Goal: Information Seeking & Learning: Learn about a topic

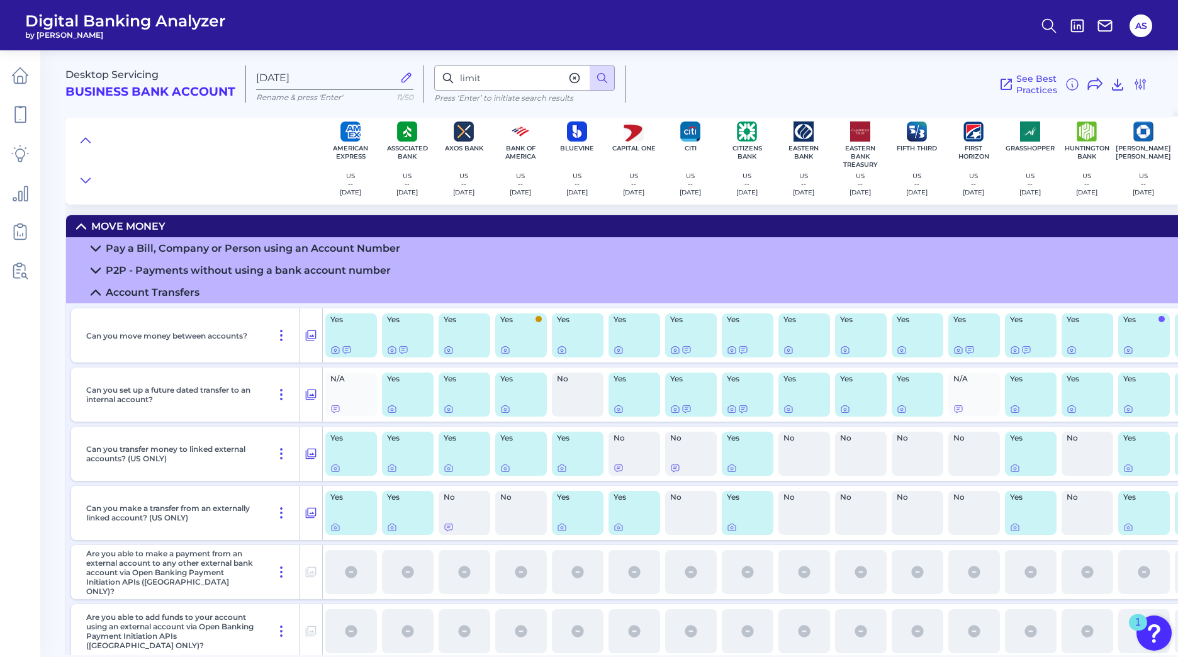
scroll to position [482, 0]
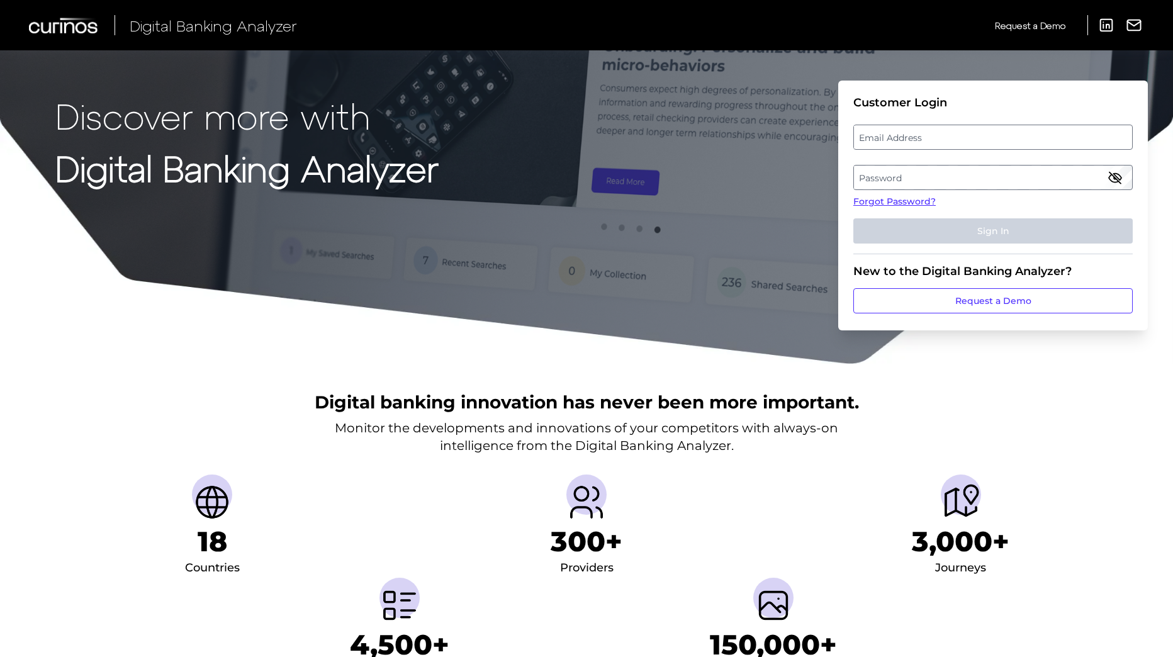
click at [1001, 138] on label "Email Address" at bounding box center [993, 137] width 278 height 23
click at [1001, 138] on input "email" at bounding box center [994, 137] width 280 height 25
type input "[EMAIL_ADDRESS][PERSON_NAME][DOMAIN_NAME]"
click at [973, 177] on label "Password" at bounding box center [993, 177] width 278 height 23
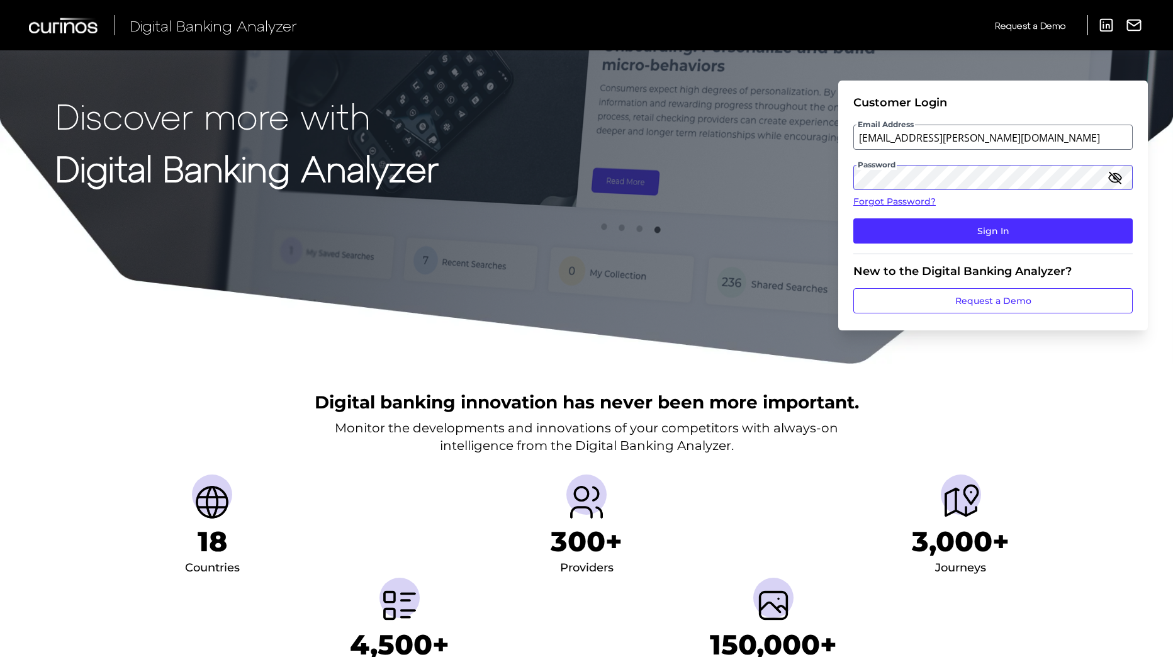
click at [854, 218] on button "Sign In" at bounding box center [994, 230] width 280 height 25
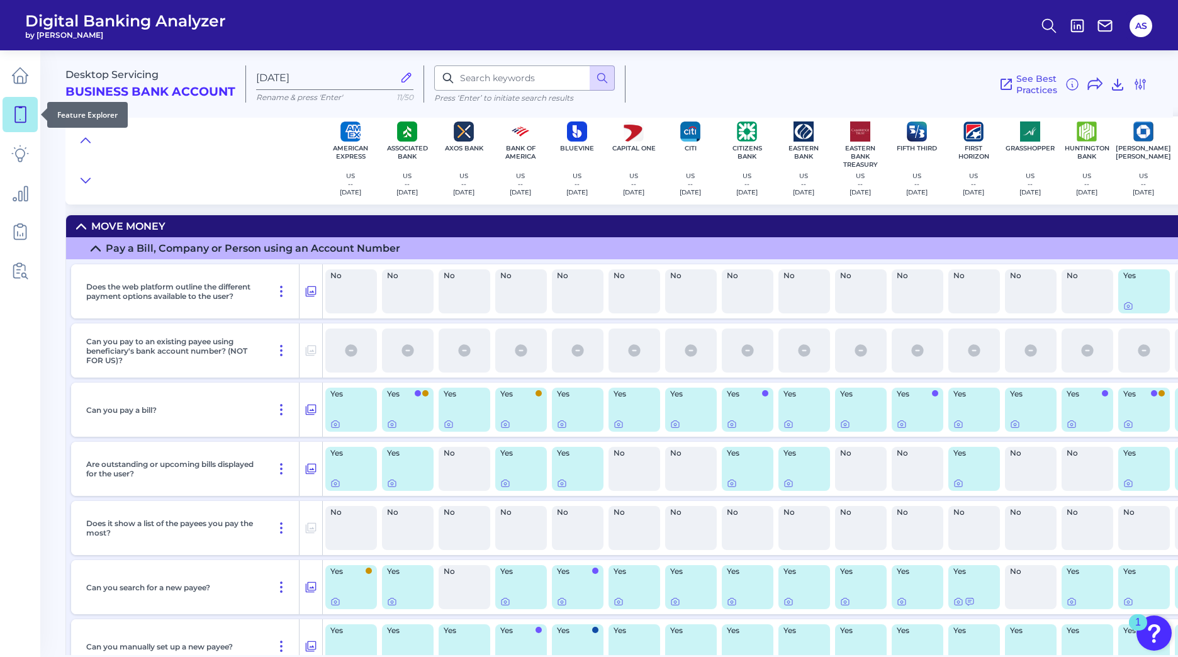
click at [23, 111] on icon at bounding box center [20, 115] width 18 height 18
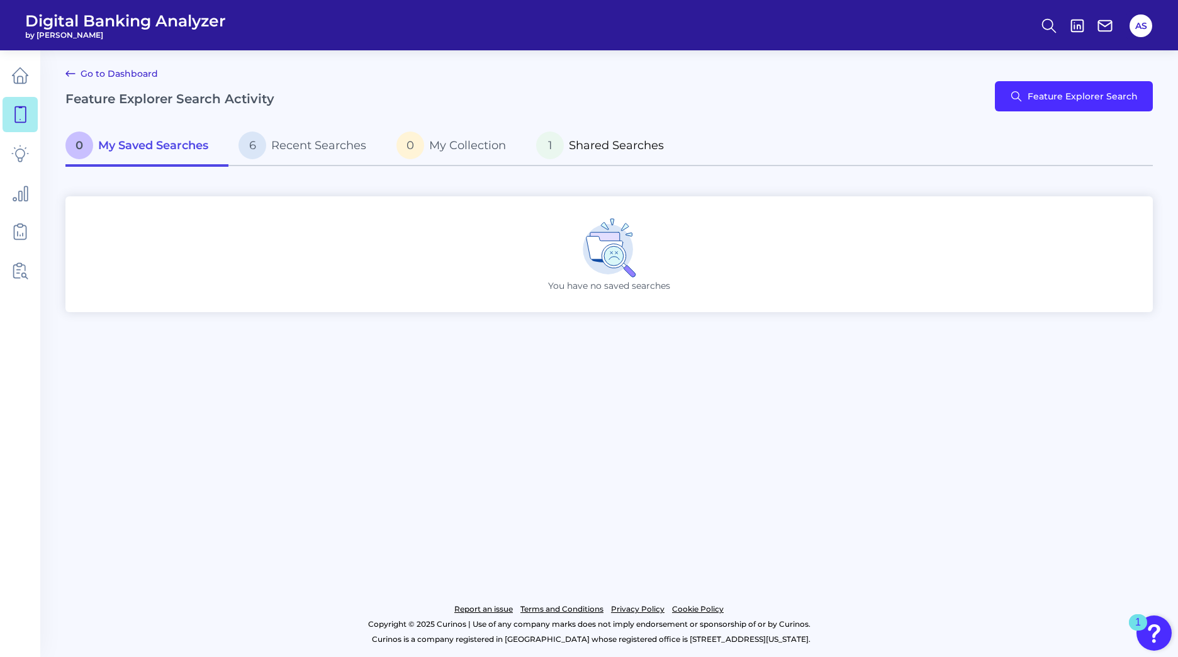
click at [652, 144] on span "Shared Searches" at bounding box center [616, 145] width 95 height 14
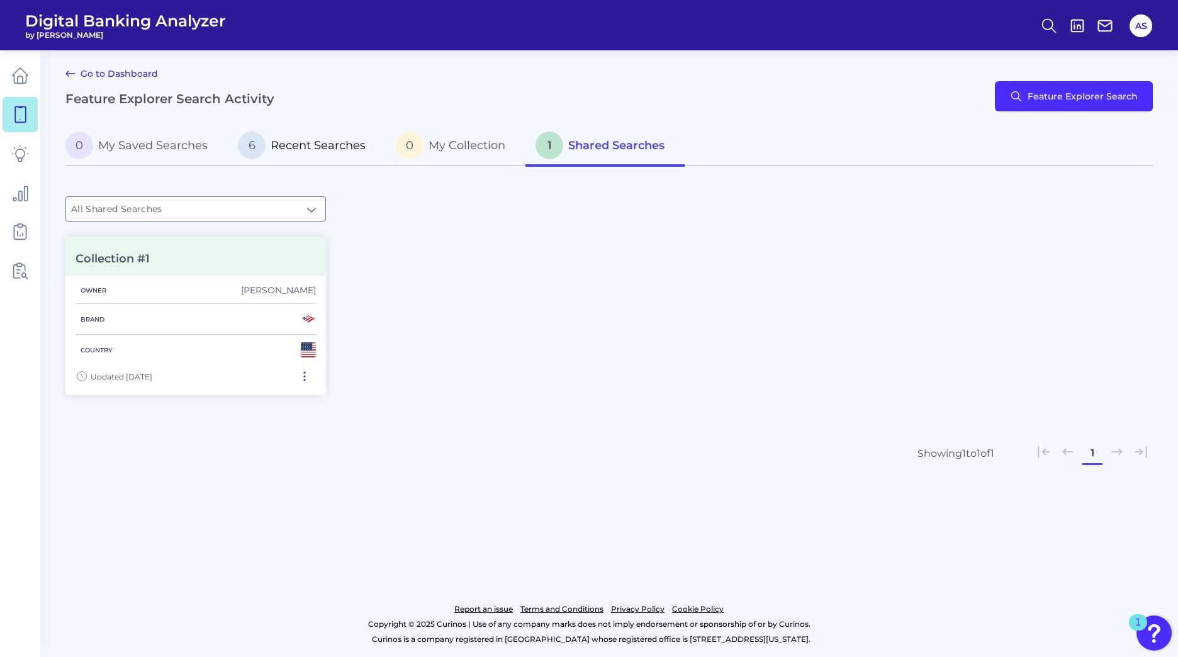
click at [333, 144] on span "Recent Searches" at bounding box center [318, 145] width 95 height 14
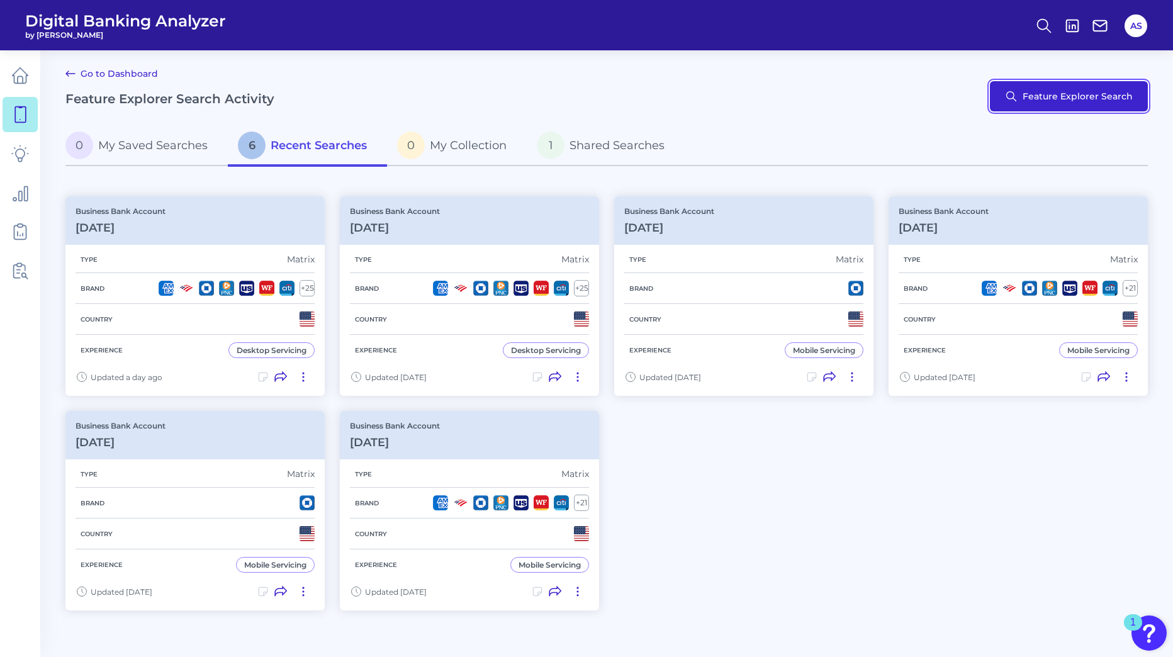
click at [1075, 91] on button "Feature Explorer Search" at bounding box center [1069, 96] width 158 height 30
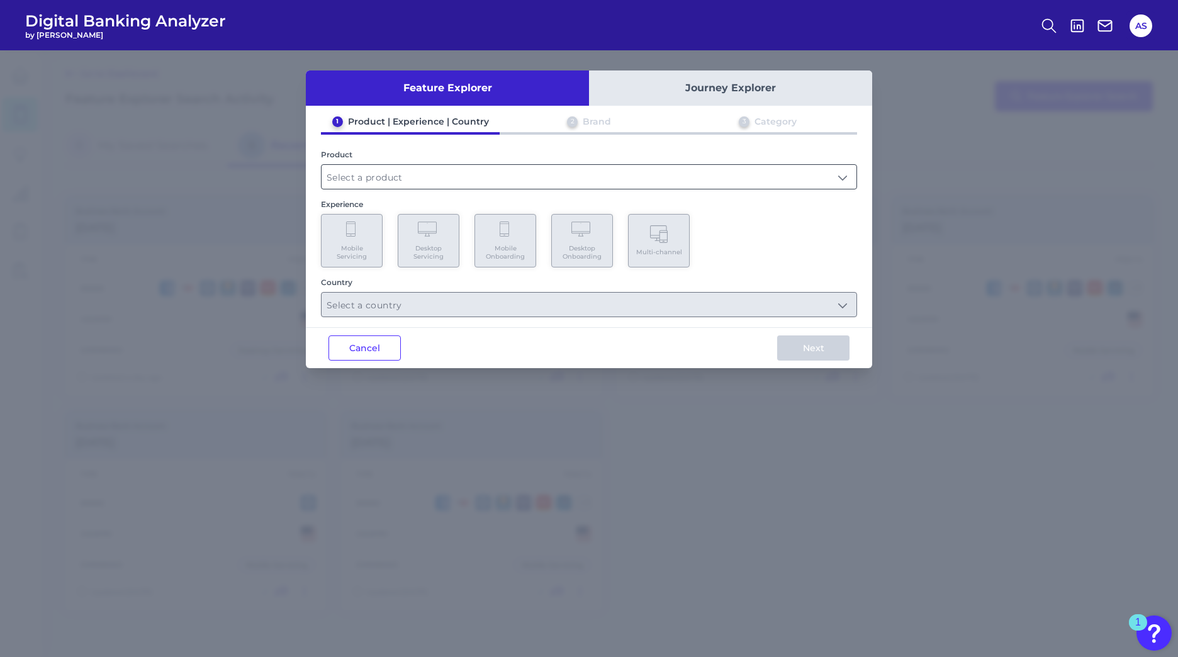
click at [497, 182] on input "text" at bounding box center [589, 177] width 535 height 24
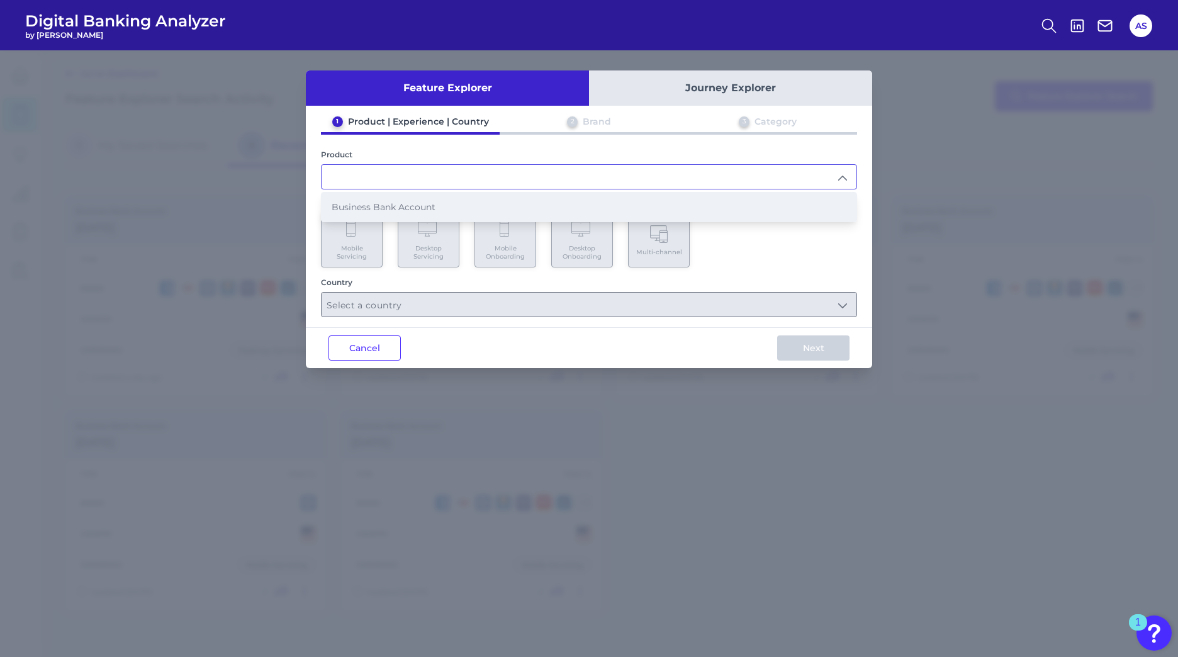
click at [468, 204] on li "Business Bank Account" at bounding box center [589, 207] width 535 height 29
type input "Business Bank Account"
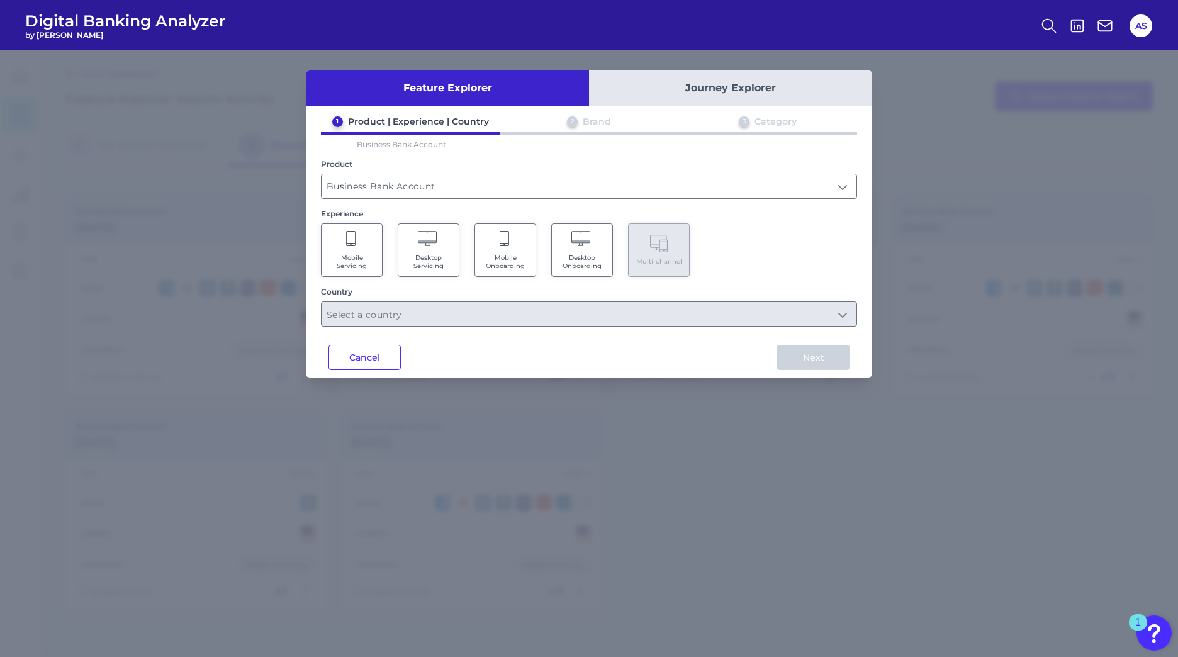
click at [439, 254] on span "Desktop Servicing" at bounding box center [429, 262] width 48 height 16
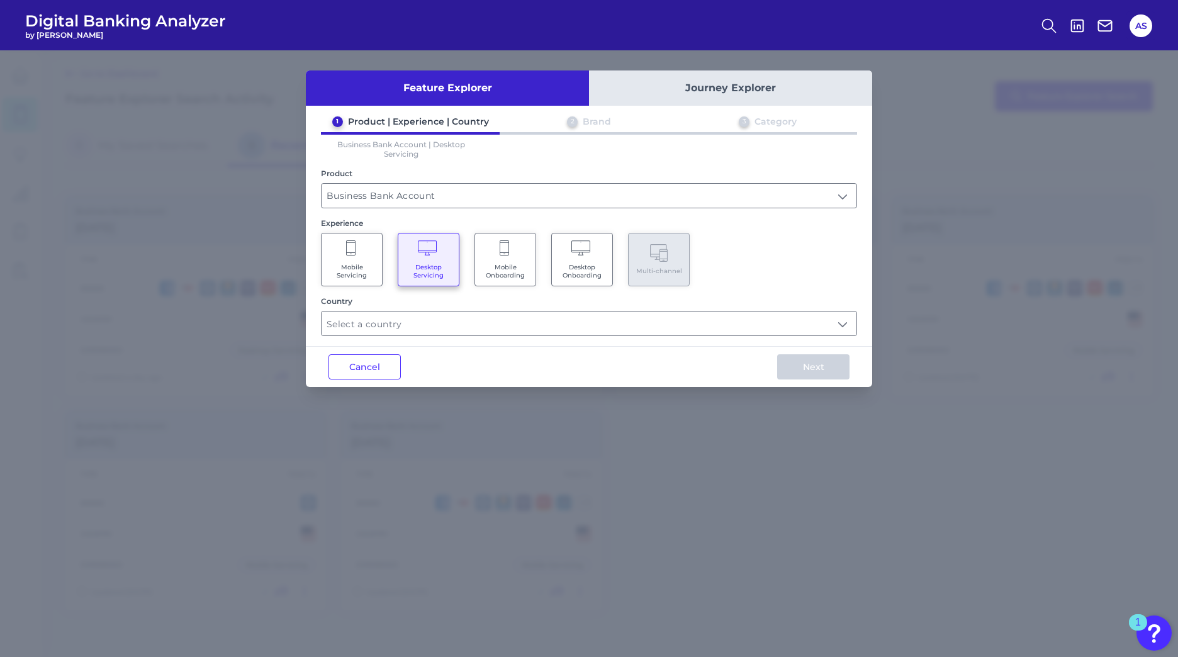
click at [346, 256] on icon at bounding box center [351, 249] width 11 height 18
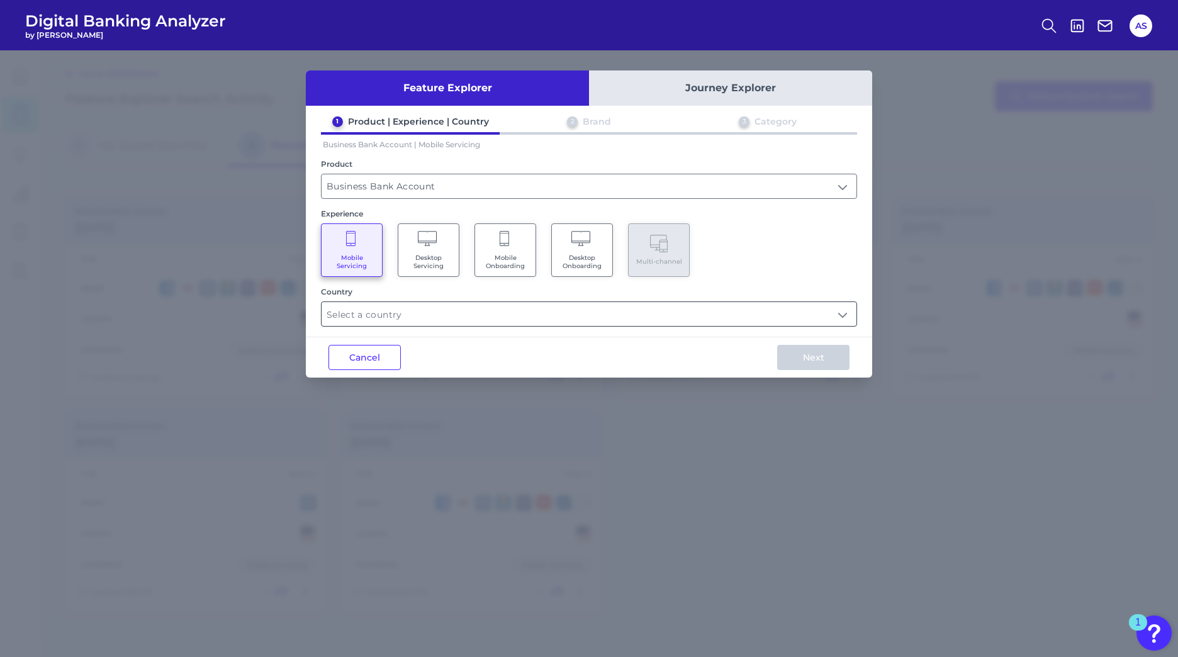
click at [841, 312] on input "text" at bounding box center [589, 314] width 535 height 24
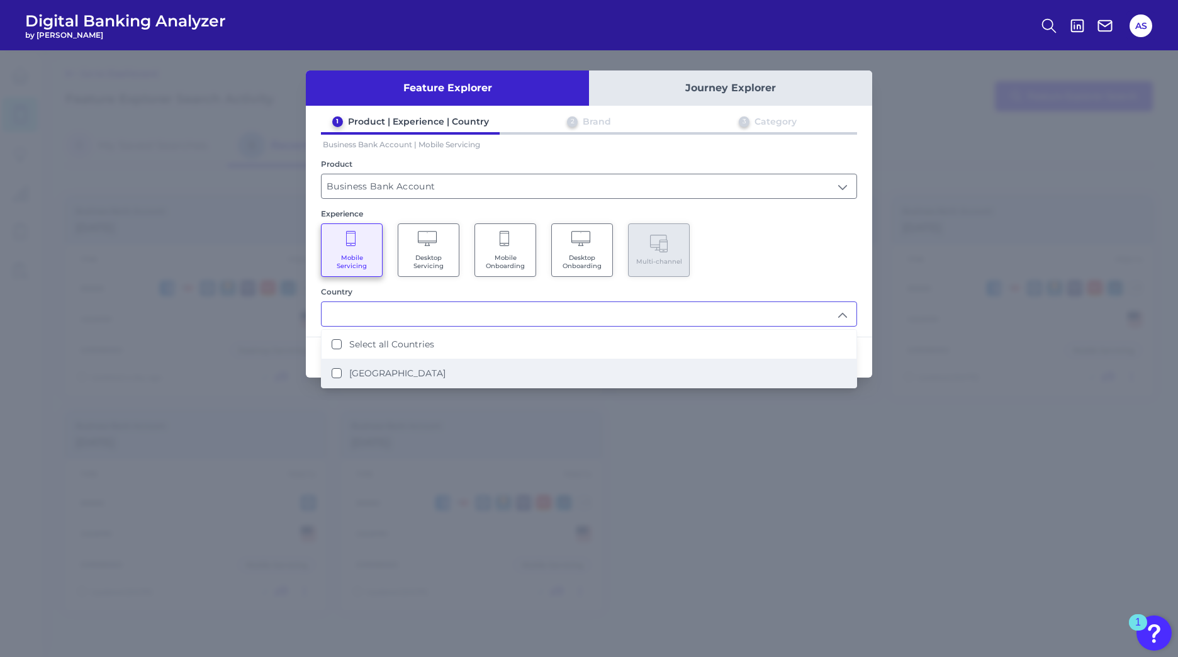
click at [330, 373] on li "[GEOGRAPHIC_DATA]" at bounding box center [589, 373] width 535 height 29
type input "Select all Countries"
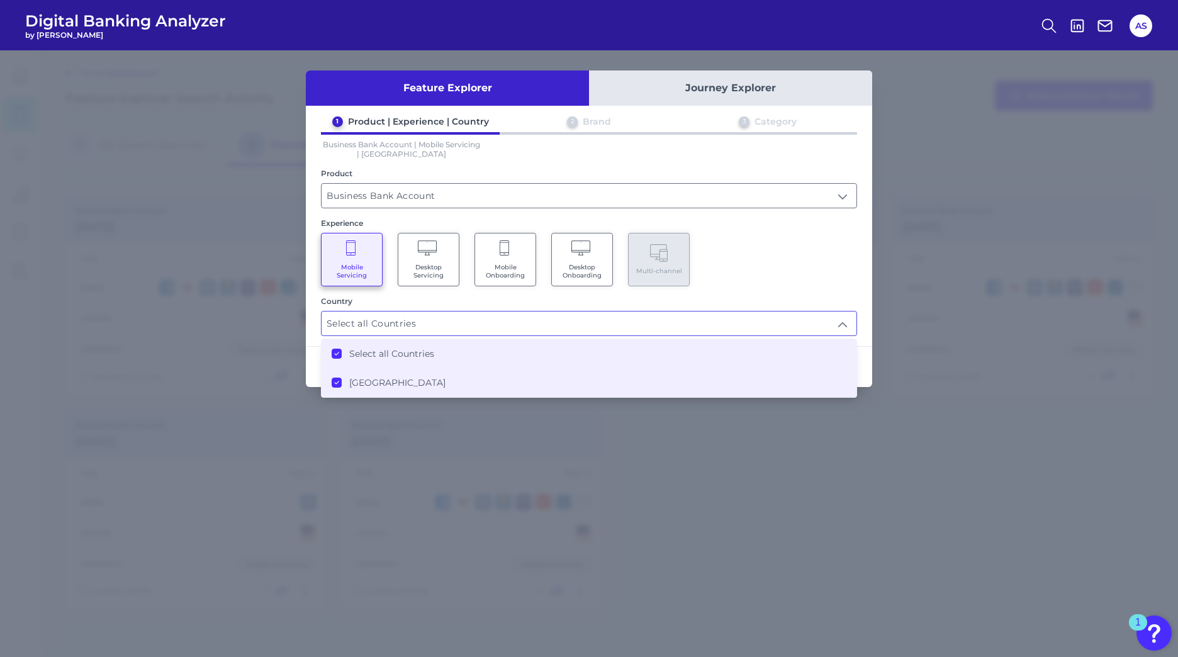
click at [830, 260] on div "Mobile Servicing Desktop Servicing Mobile Onboarding Desktop Onboarding Multi-c…" at bounding box center [589, 260] width 536 height 54
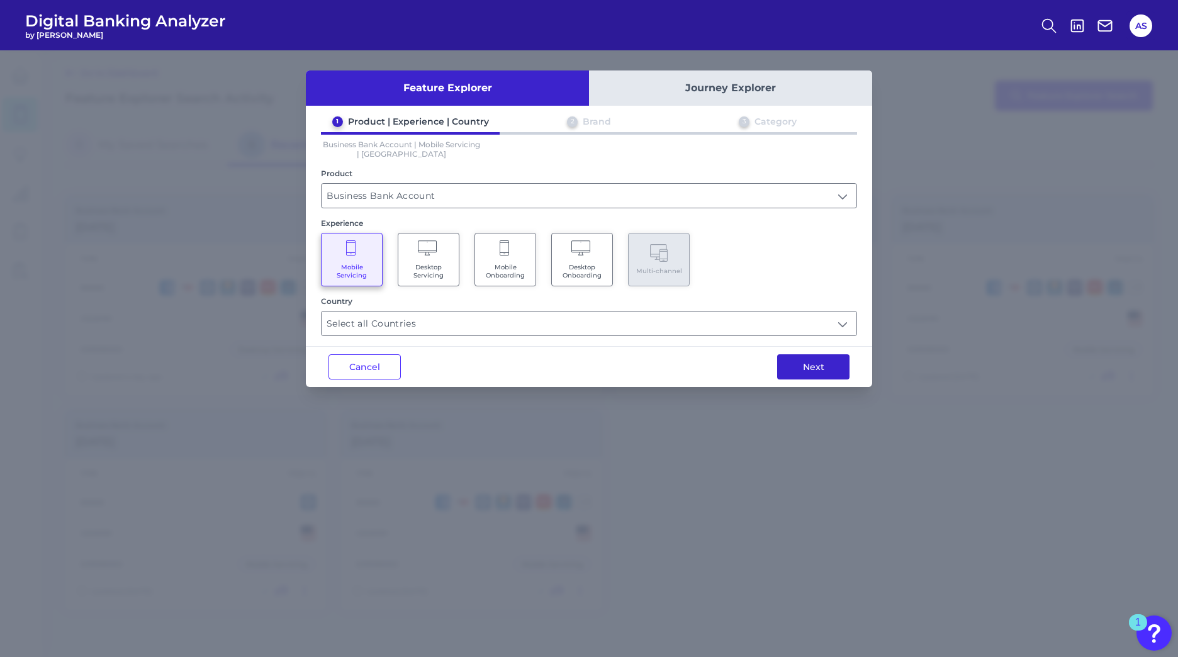
click at [820, 363] on button "Next" at bounding box center [813, 366] width 72 height 25
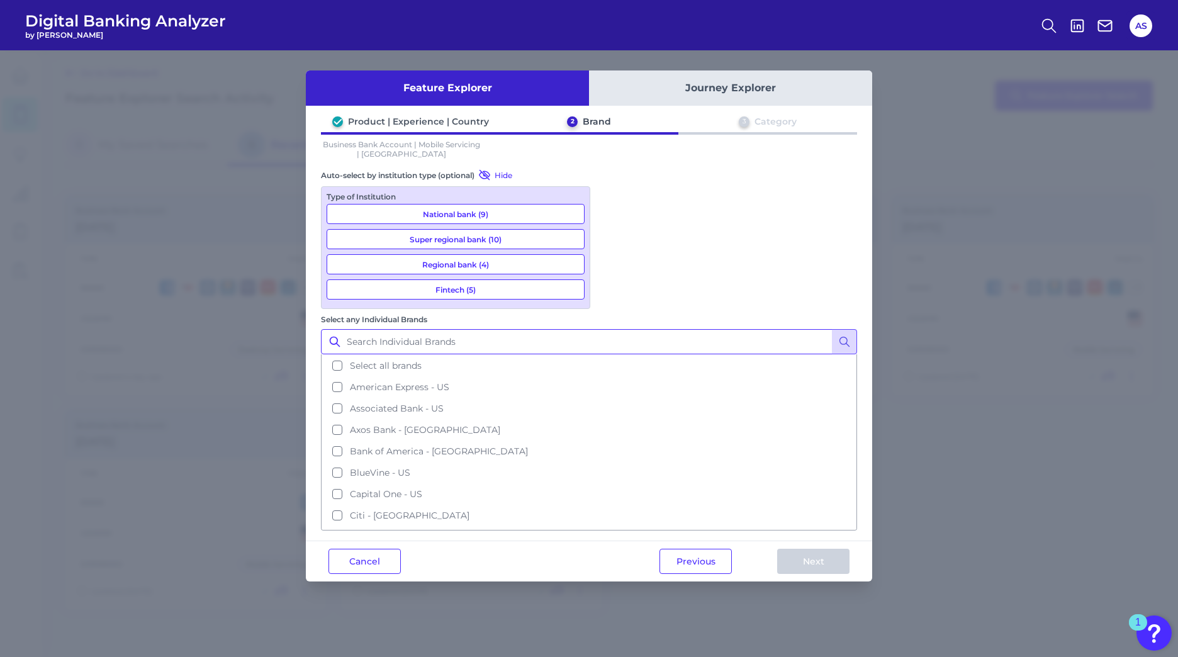
click at [651, 329] on input "Select any Individual Brands" at bounding box center [589, 341] width 536 height 25
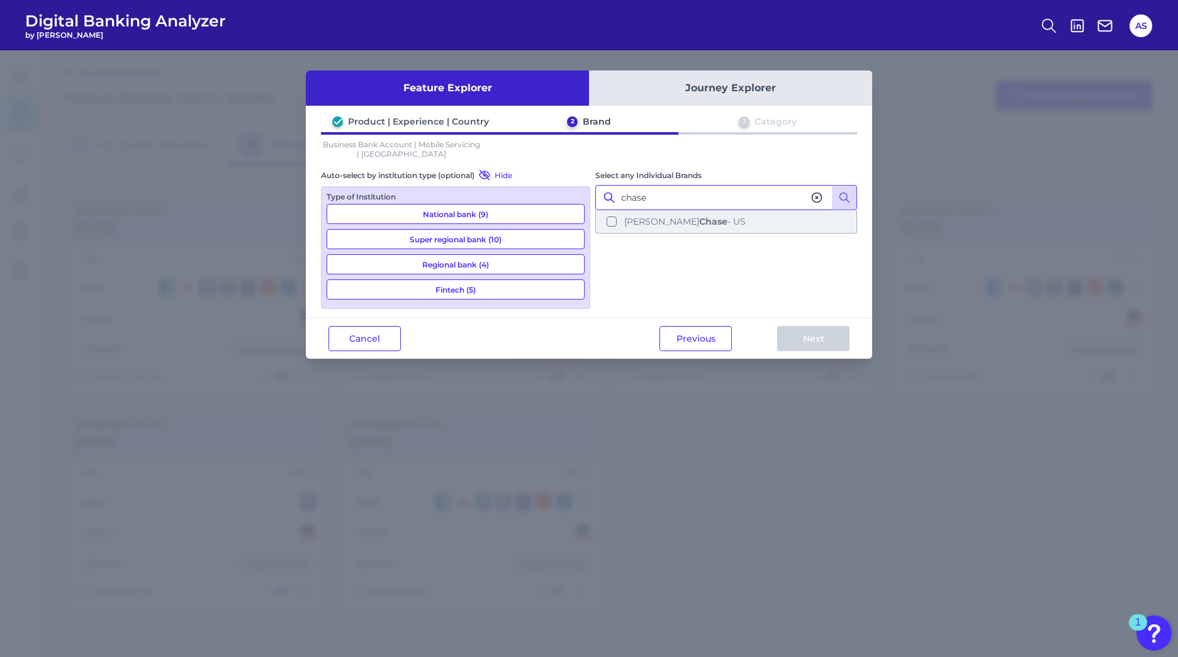
click at [611, 225] on button "[PERSON_NAME] [PERSON_NAME] - [GEOGRAPHIC_DATA]" at bounding box center [726, 221] width 259 height 21
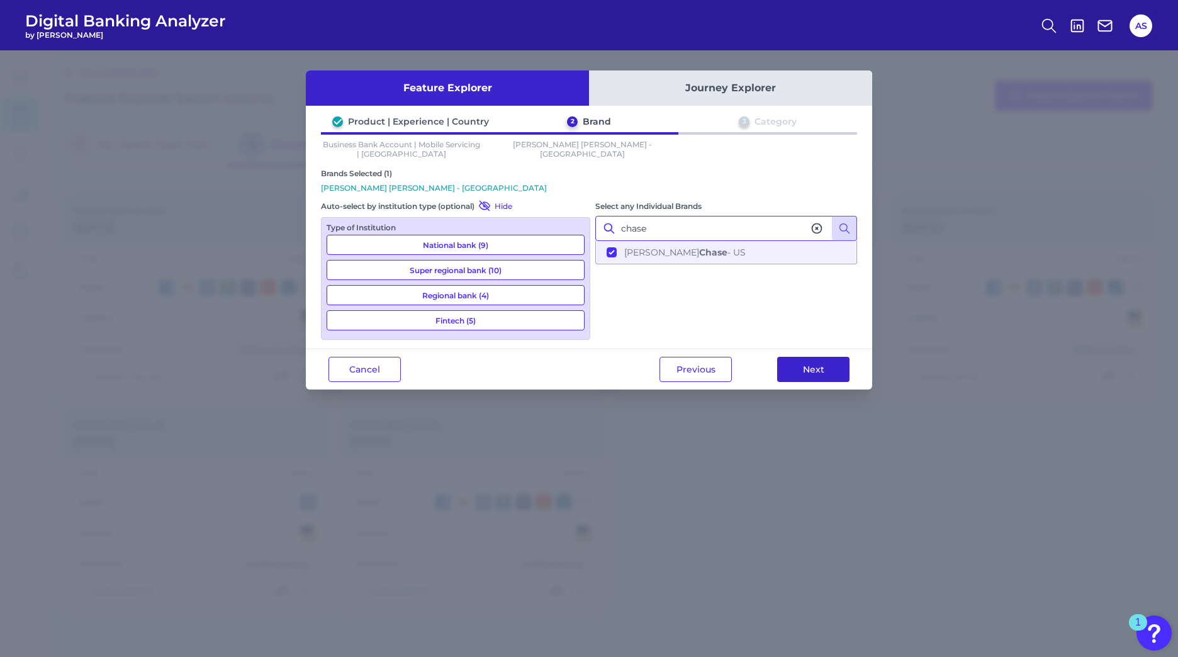
type input "chase"
click at [805, 364] on button "Next" at bounding box center [813, 369] width 72 height 25
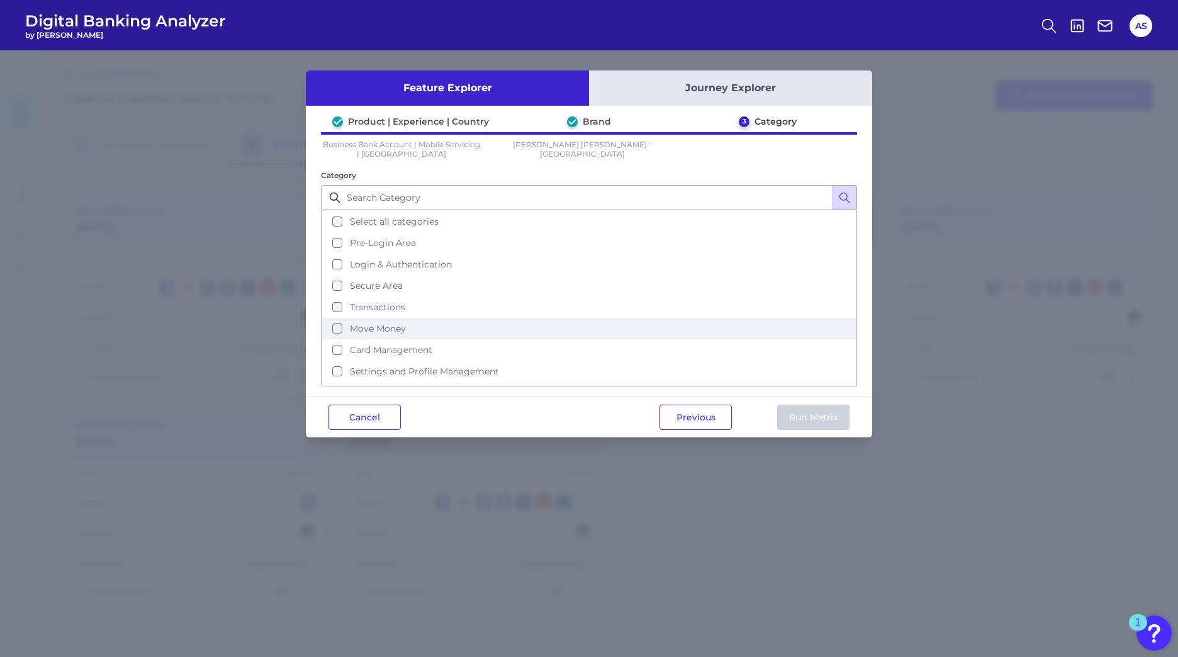
click at [337, 329] on button "Move Money" at bounding box center [589, 328] width 534 height 21
click at [798, 418] on button "Run Matrix" at bounding box center [813, 417] width 72 height 25
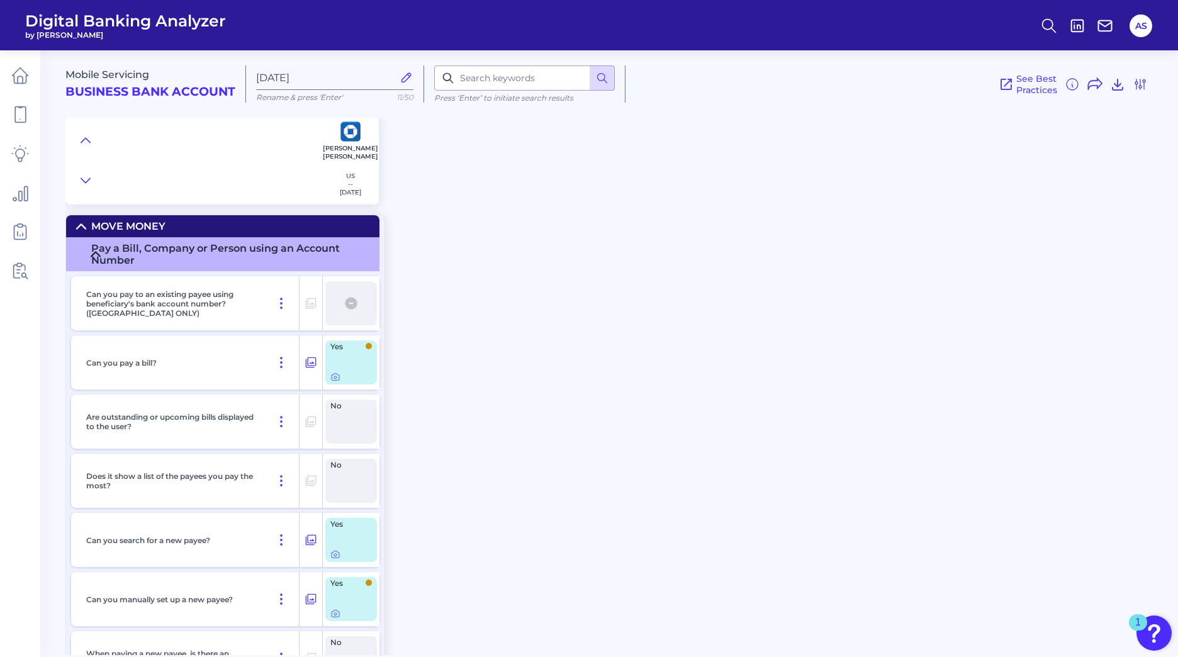
click at [89, 250] on summary "Pay a Bill, Company or Person using an Account Number" at bounding box center [223, 254] width 314 height 34
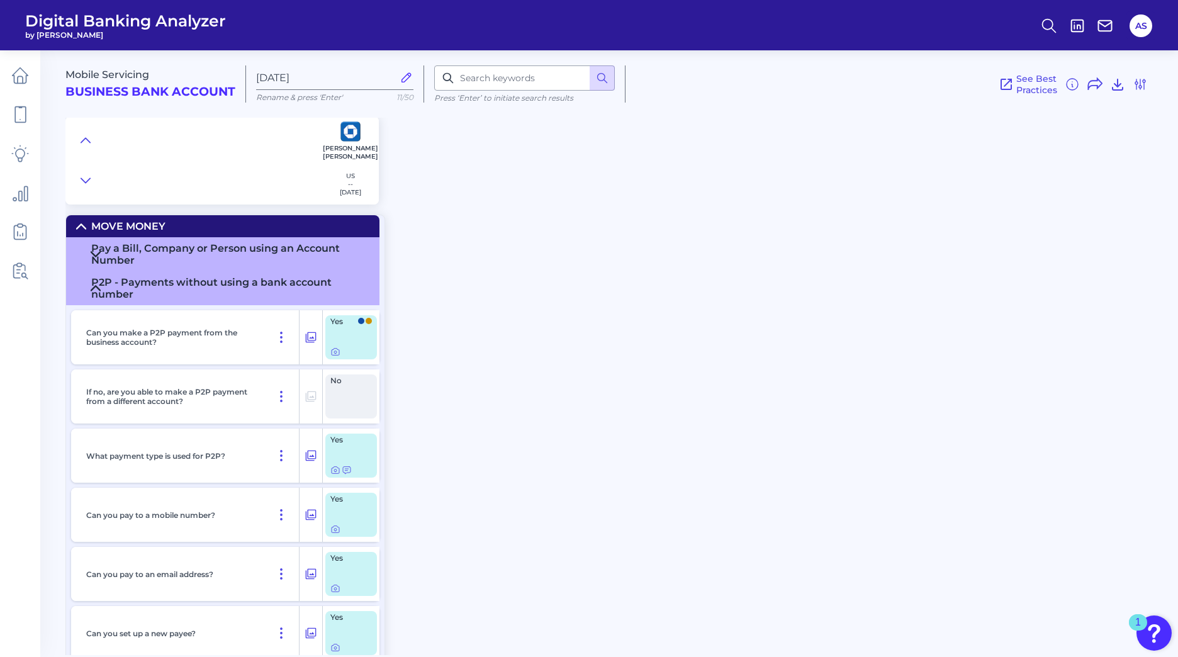
click at [96, 288] on div "P2P - Payments without using a bank account number" at bounding box center [230, 288] width 278 height 24
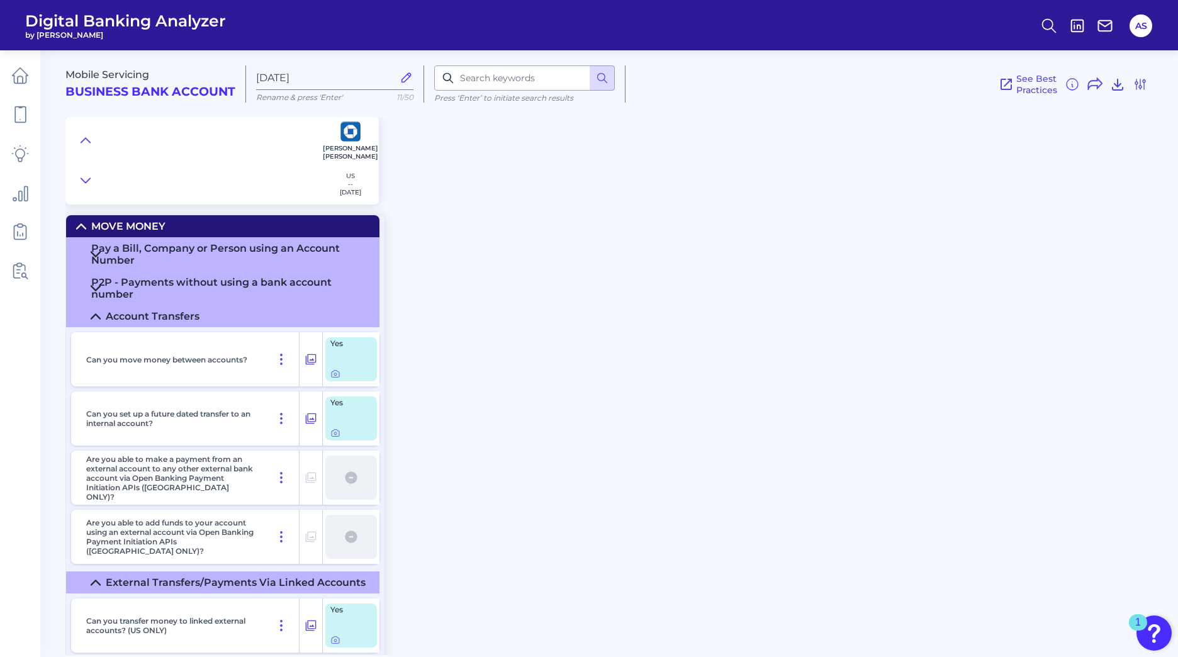
click at [93, 314] on icon at bounding box center [96, 317] width 10 height 10
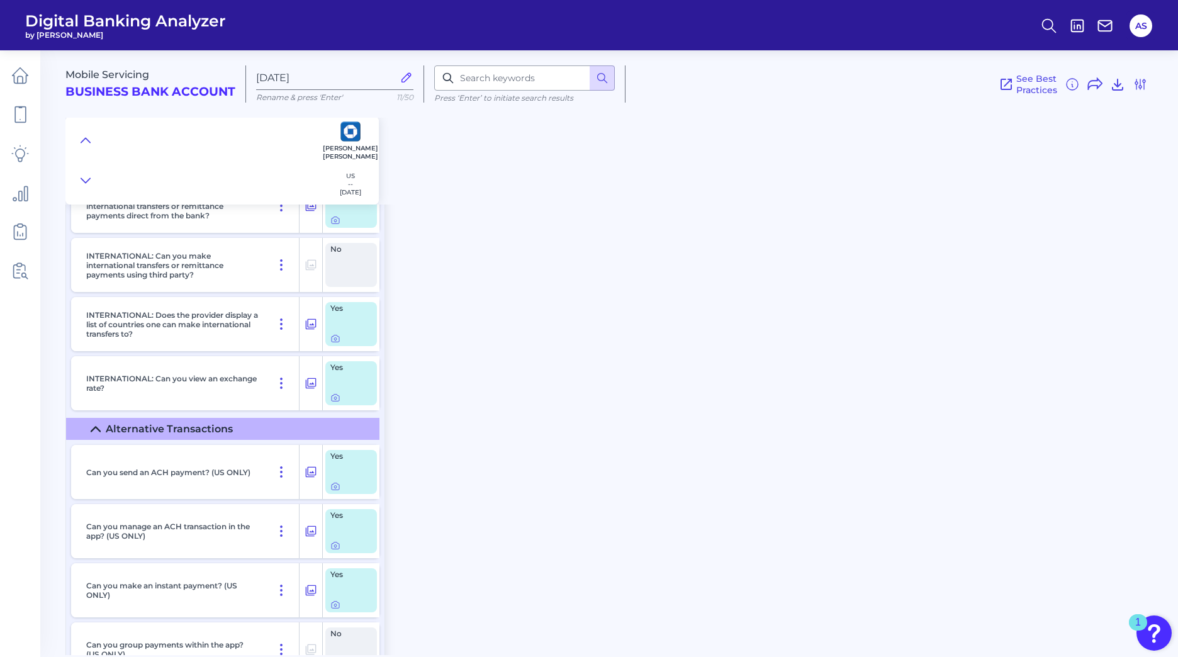
scroll to position [630, 0]
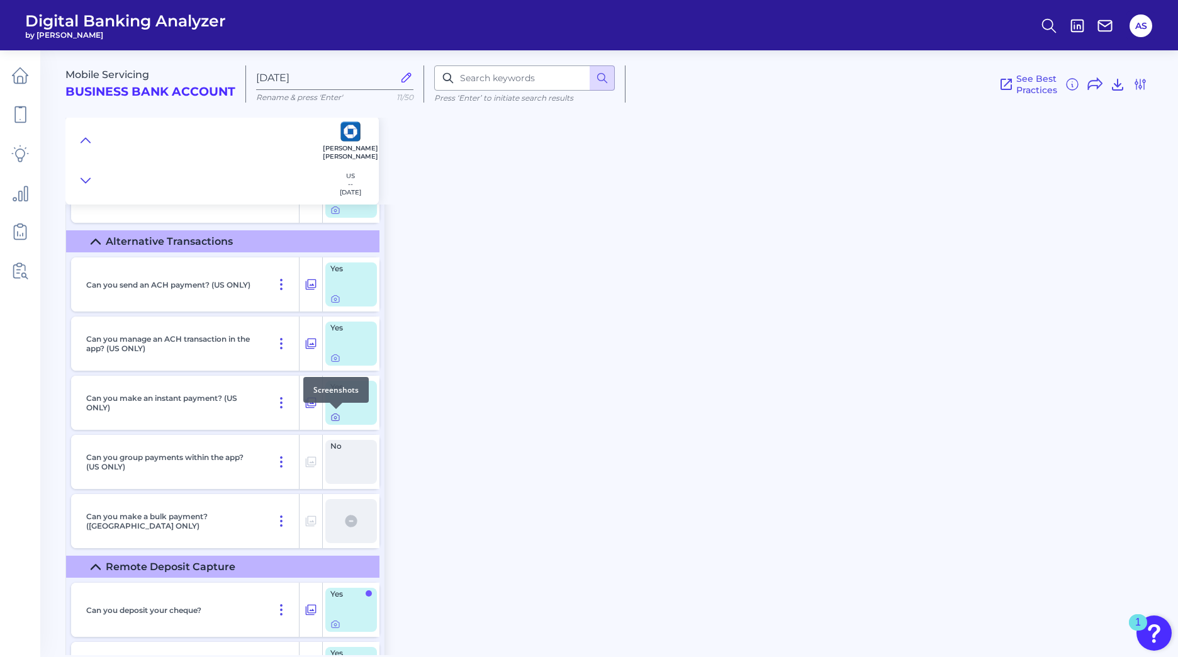
click at [334, 417] on icon at bounding box center [336, 417] width 10 height 10
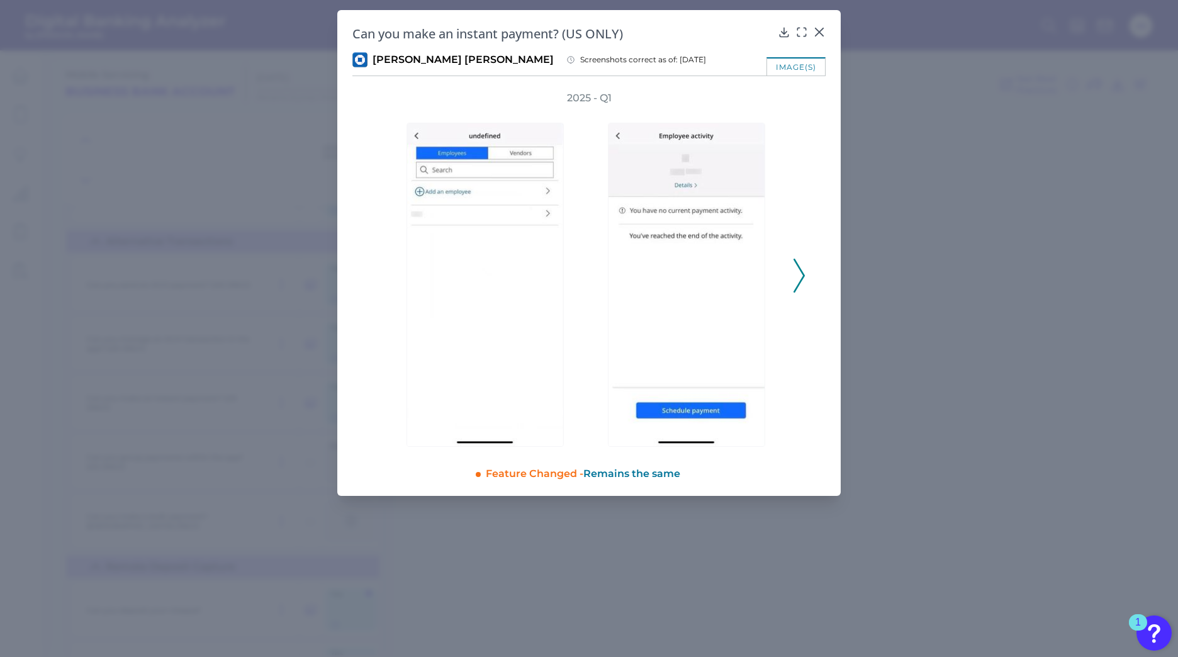
click at [797, 279] on icon at bounding box center [799, 276] width 11 height 34
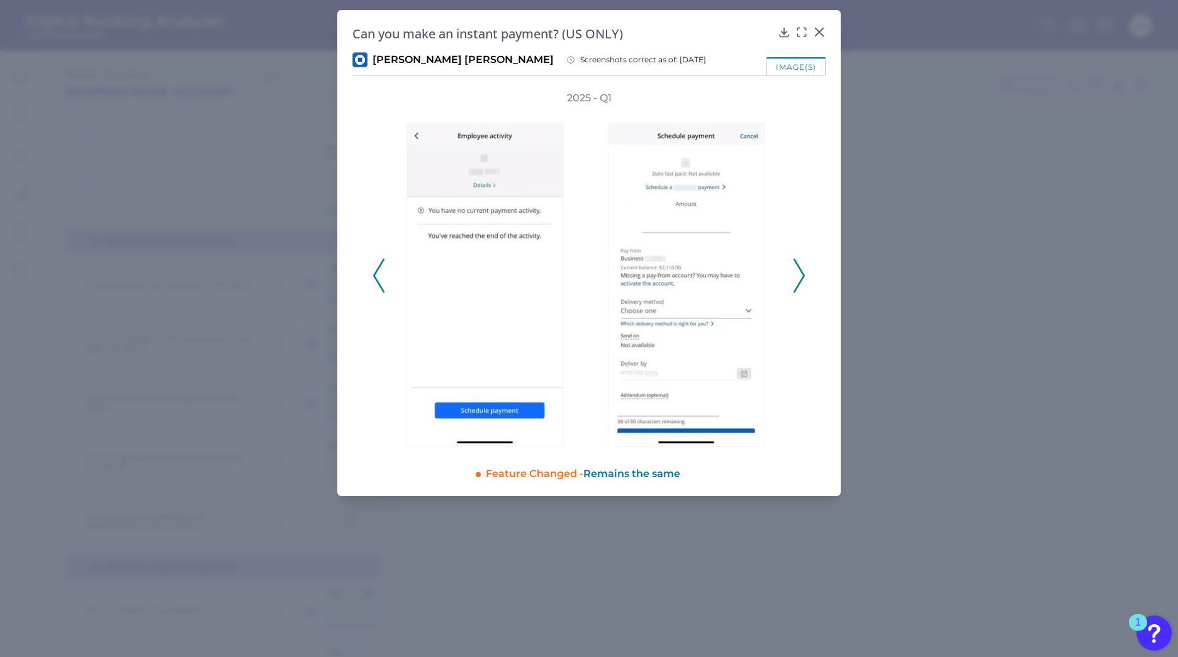
click at [800, 277] on icon at bounding box center [799, 276] width 11 height 34
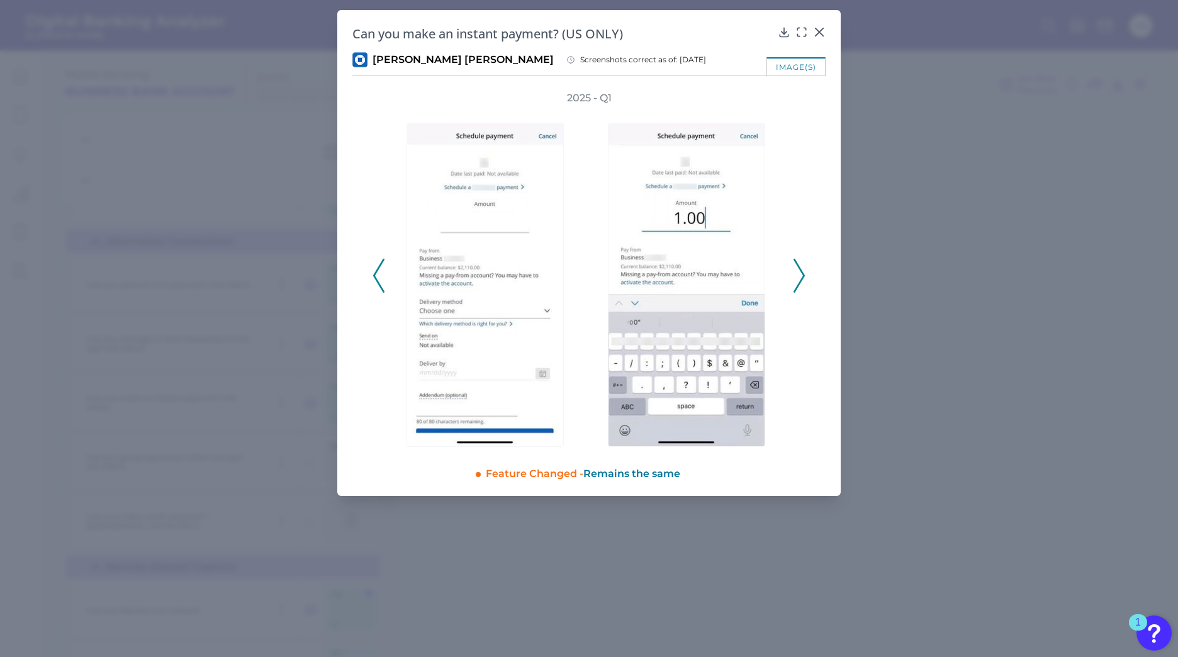
click at [799, 277] on icon at bounding box center [799, 276] width 11 height 34
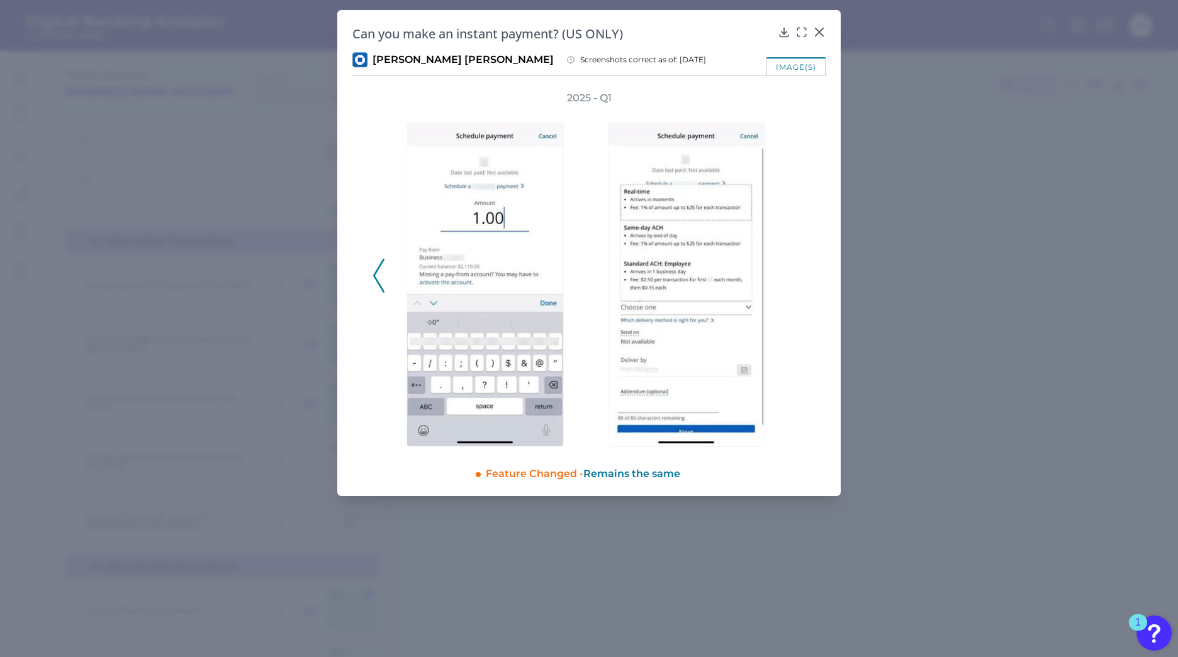
click at [376, 274] on icon at bounding box center [378, 276] width 11 height 34
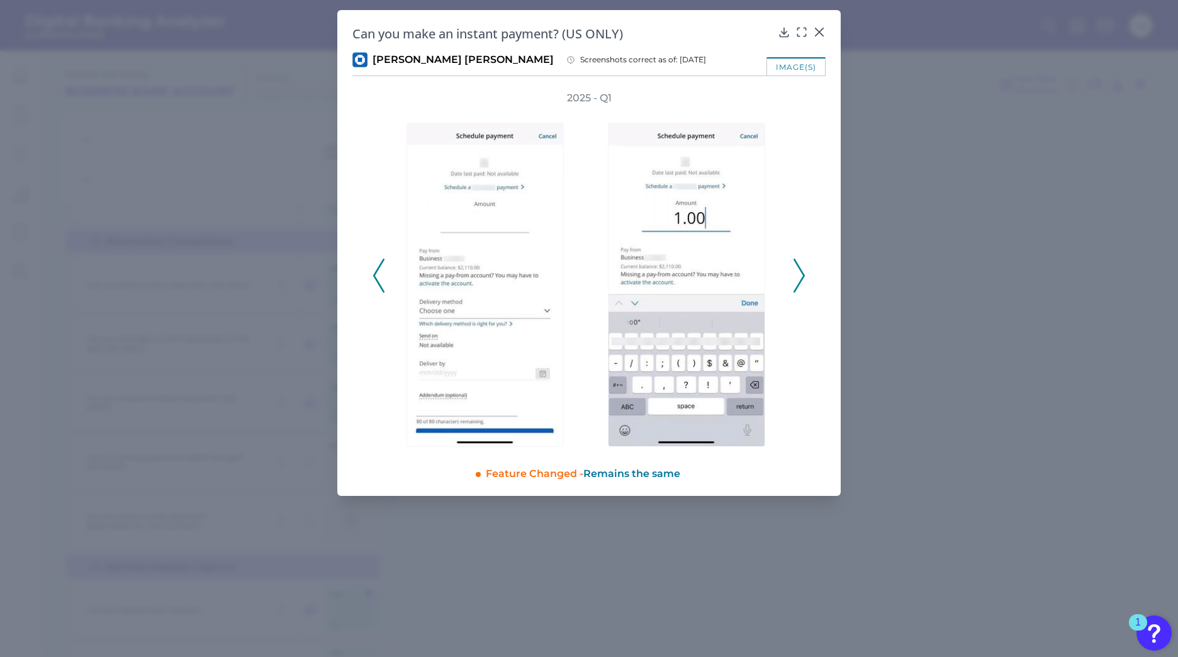
click at [374, 274] on polyline at bounding box center [378, 276] width 9 height 32
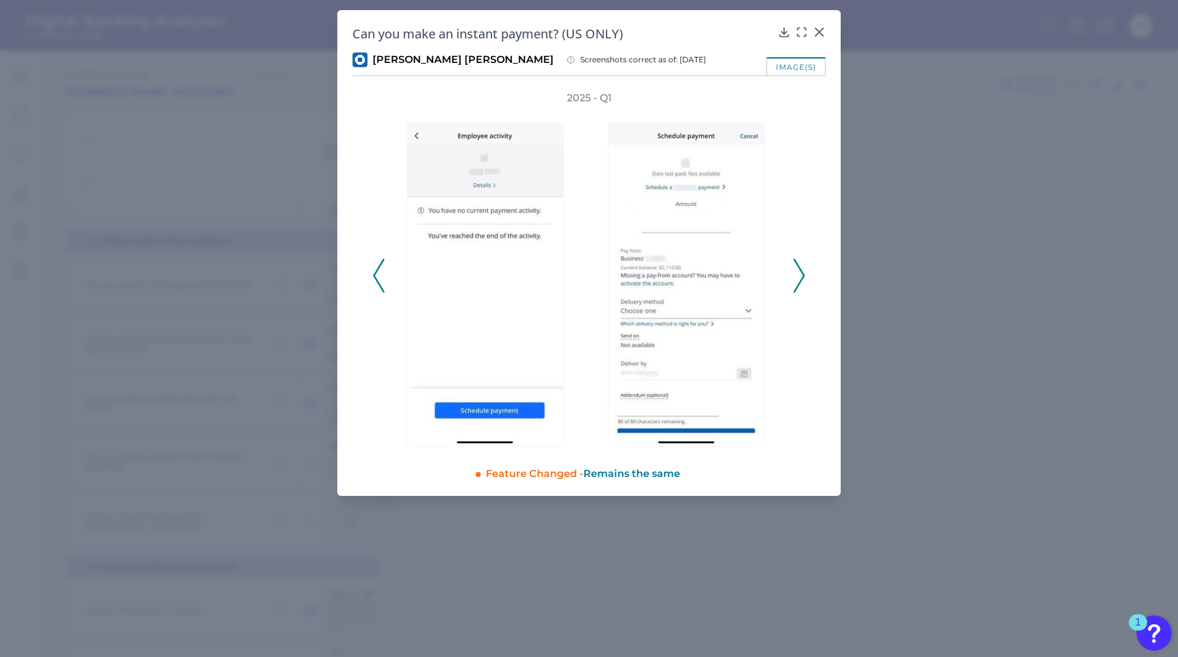
click at [375, 271] on icon at bounding box center [378, 276] width 11 height 34
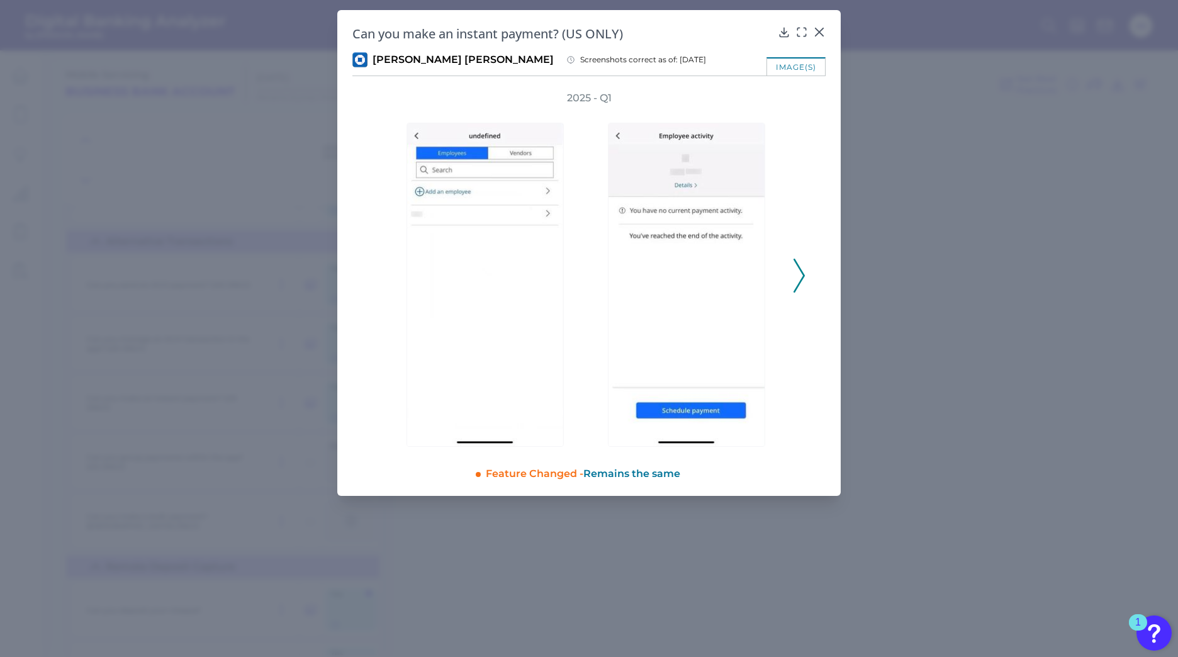
click at [803, 271] on icon at bounding box center [799, 276] width 11 height 34
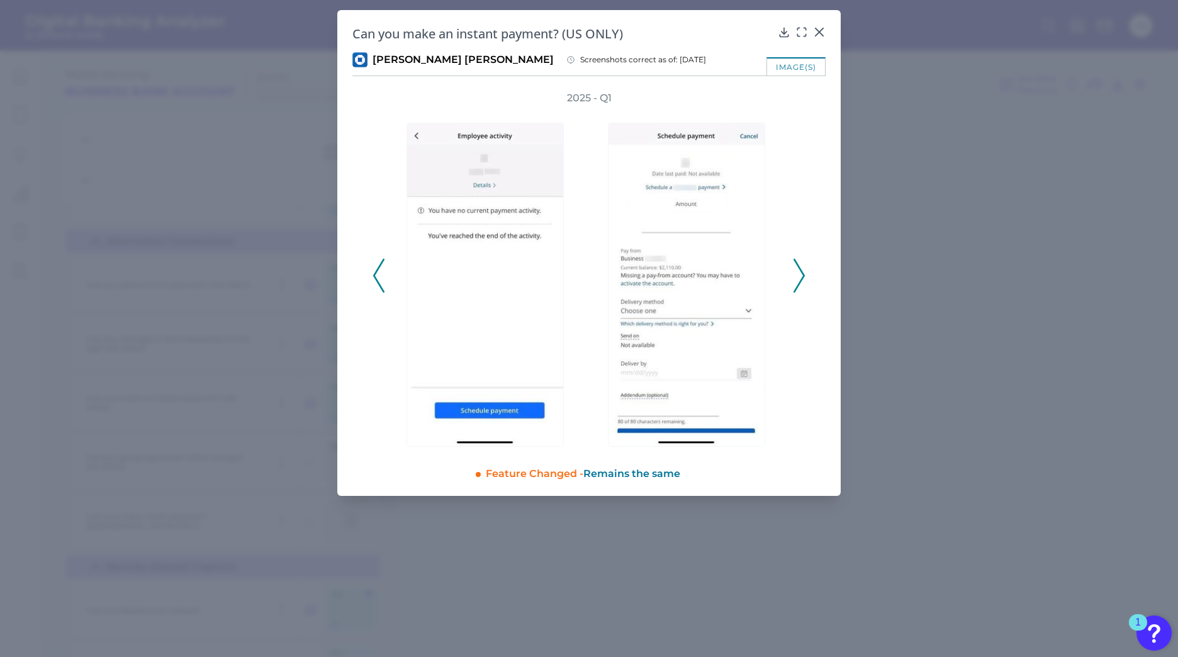
click at [803, 271] on icon at bounding box center [799, 276] width 11 height 34
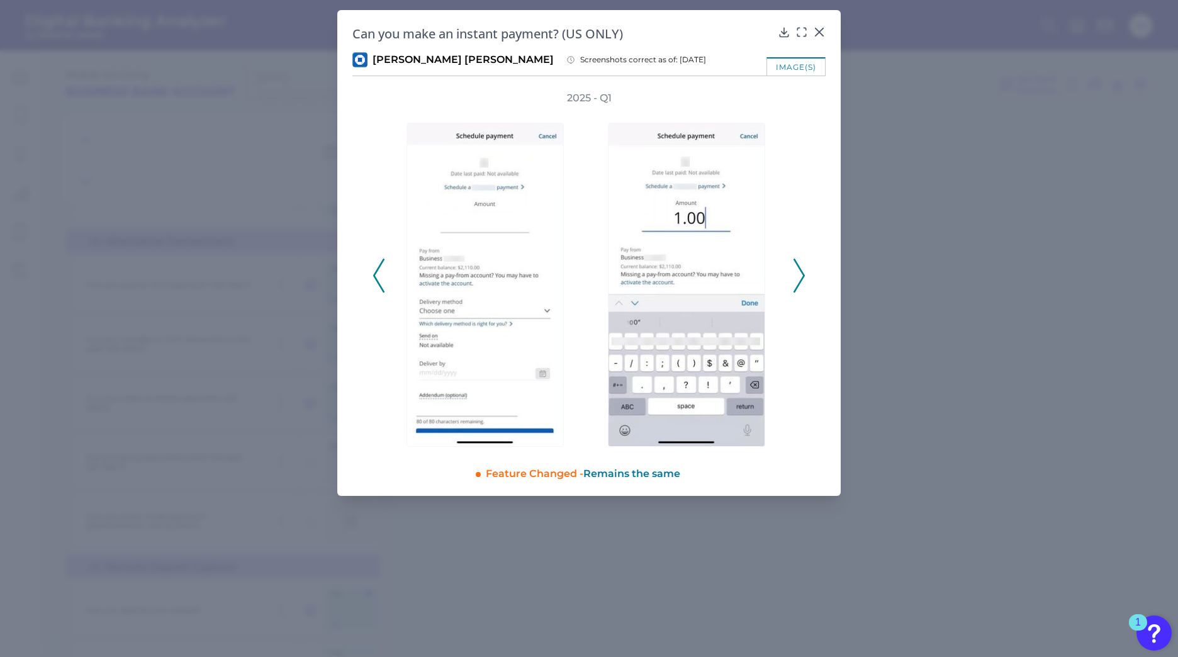
click at [803, 271] on icon at bounding box center [799, 276] width 11 height 34
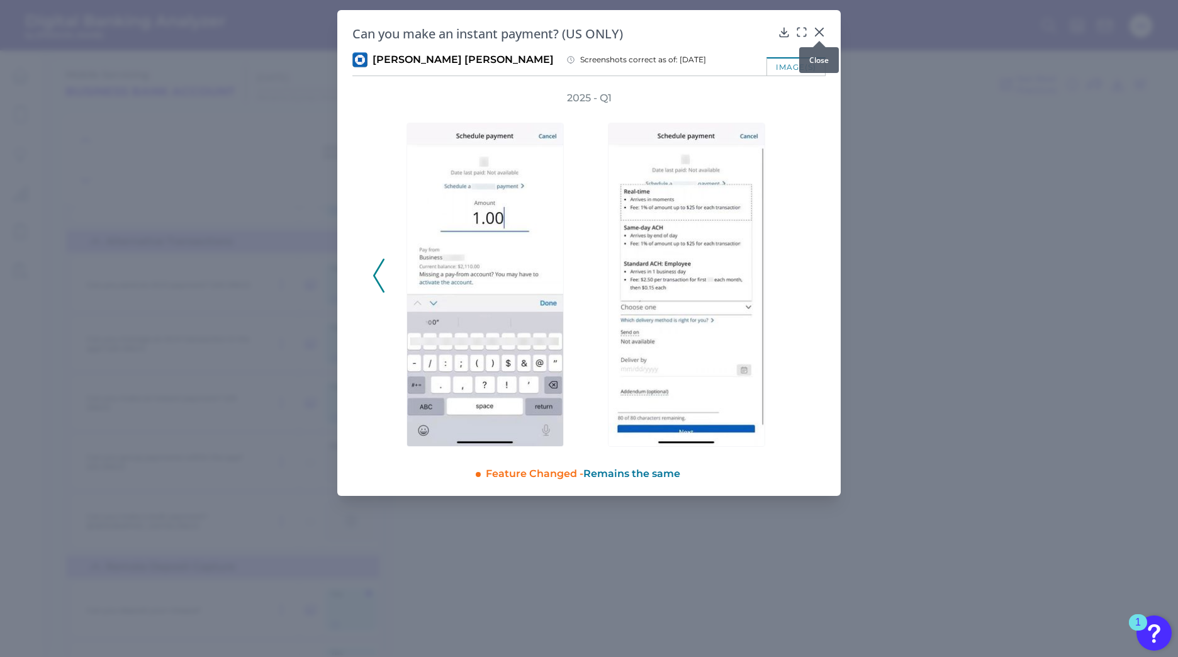
click at [820, 34] on icon at bounding box center [819, 32] width 13 height 13
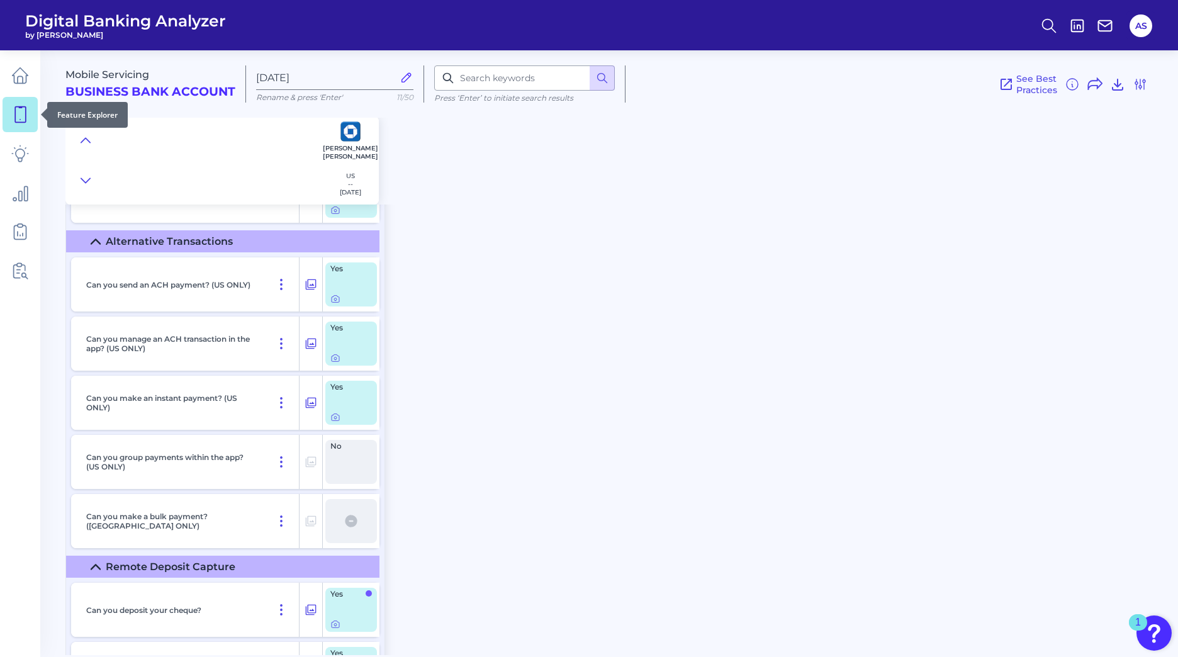
click at [16, 113] on icon at bounding box center [20, 115] width 11 height 16
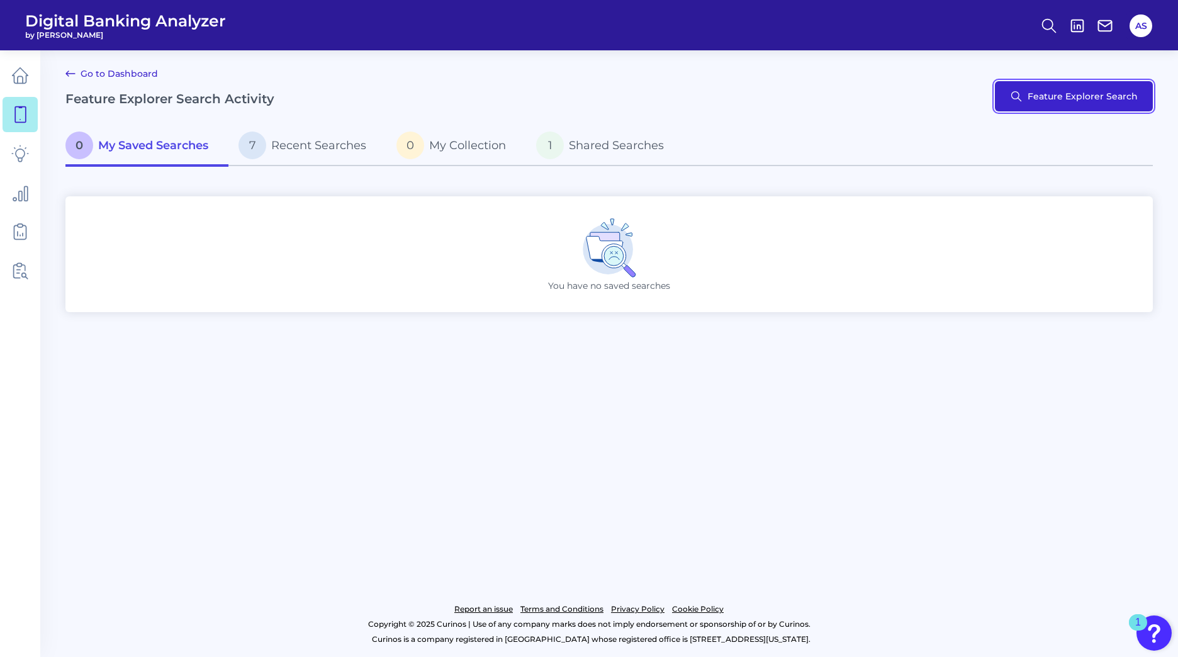
click at [1070, 96] on button "Feature Explorer Search" at bounding box center [1074, 96] width 158 height 30
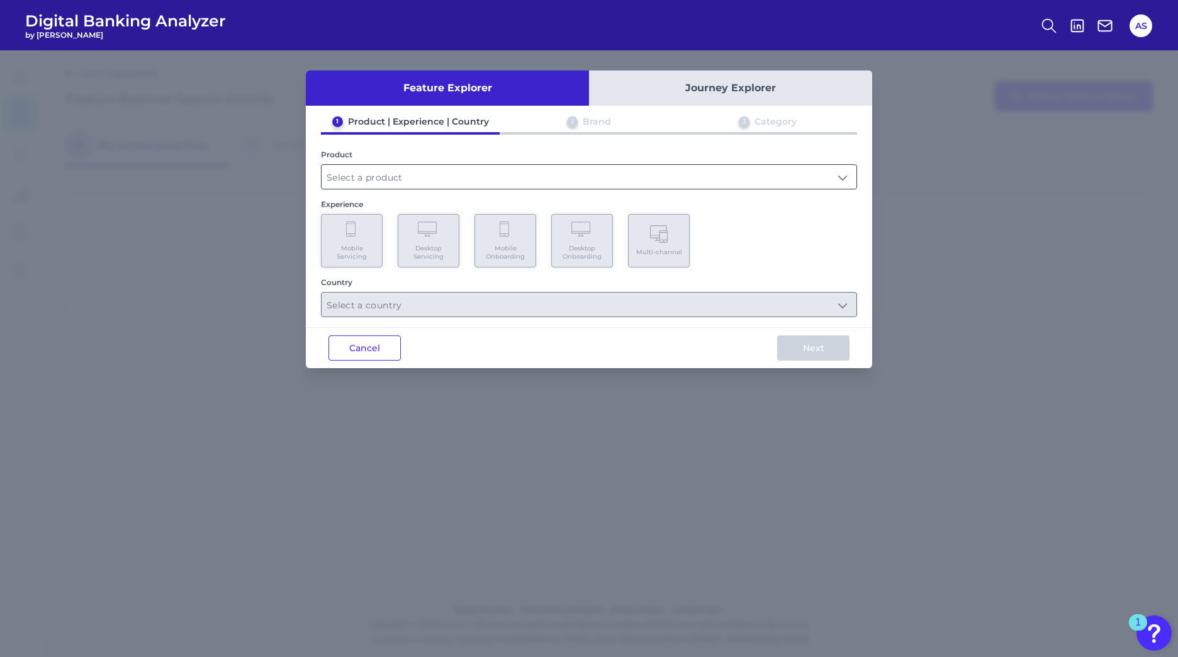
click at [400, 178] on input "text" at bounding box center [589, 177] width 535 height 24
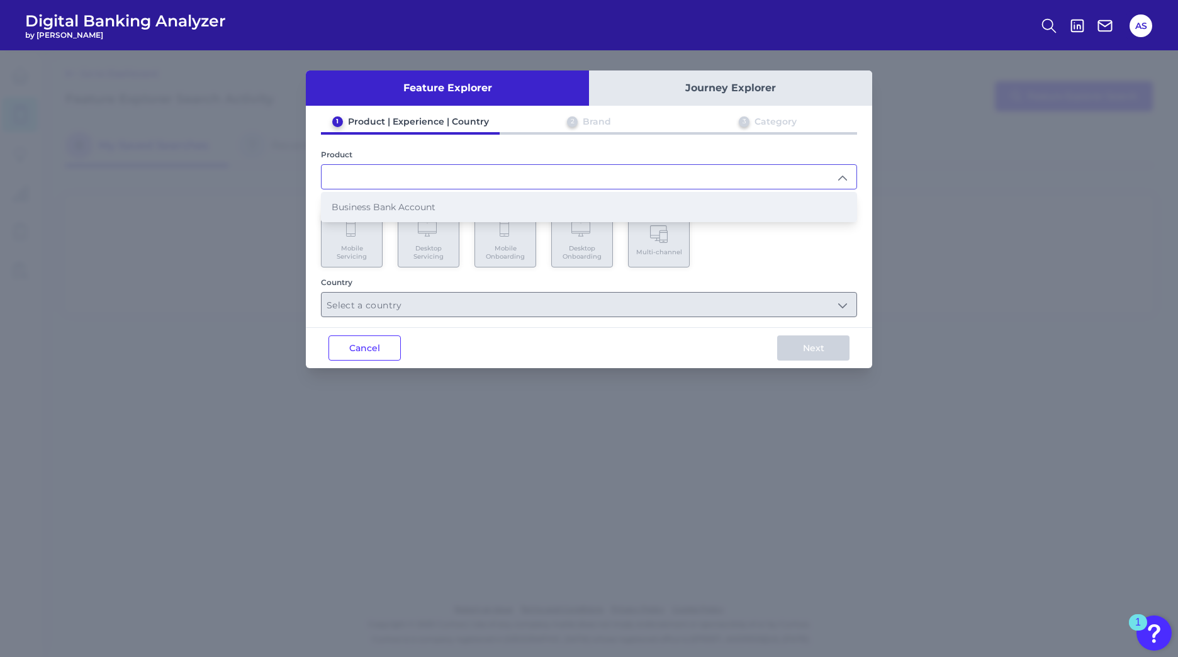
click at [397, 208] on span "Business Bank Account" at bounding box center [384, 206] width 104 height 11
type input "Business Bank Account"
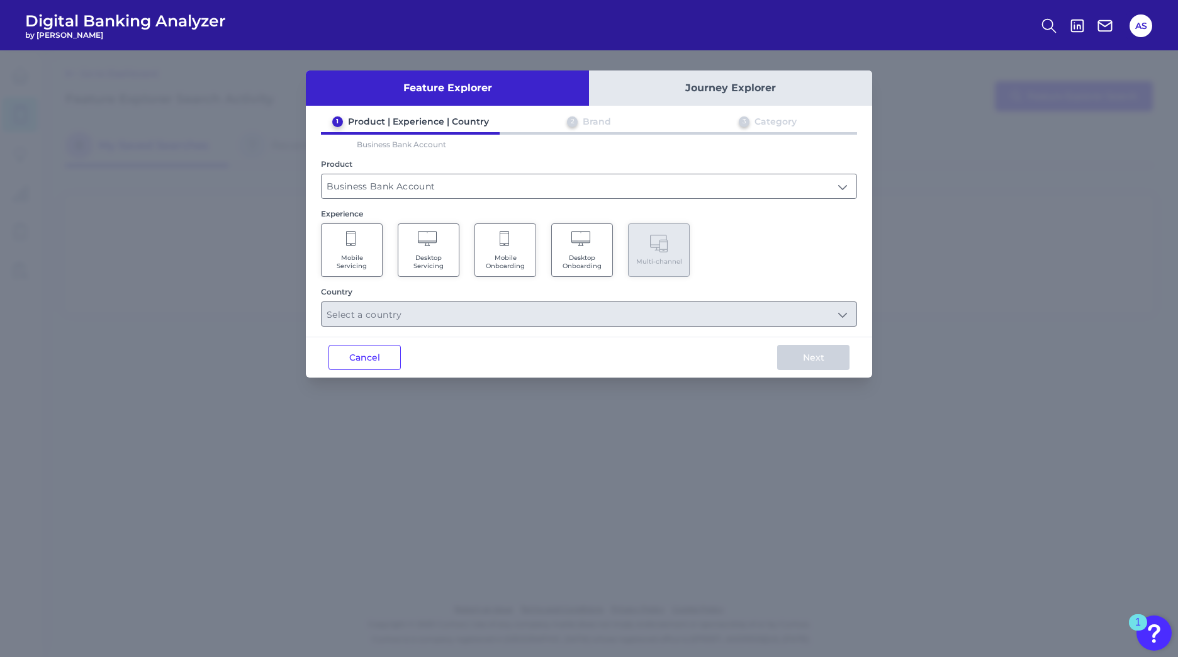
click at [351, 265] on span "Mobile Servicing" at bounding box center [352, 262] width 48 height 16
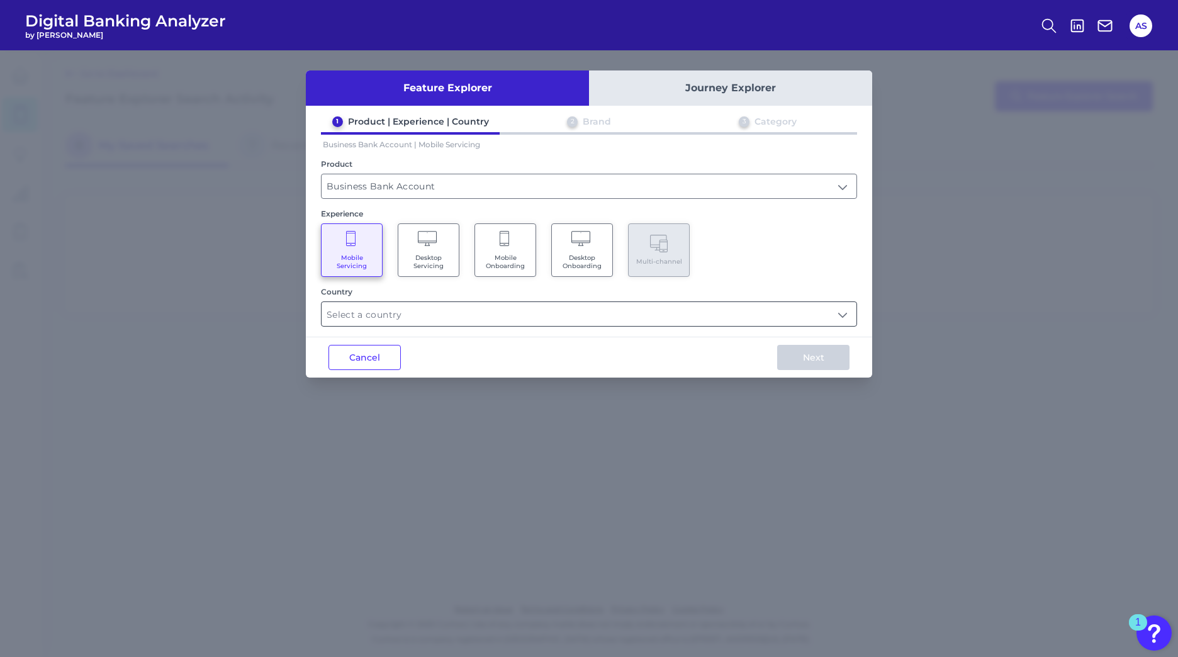
click at [835, 317] on input "text" at bounding box center [589, 314] width 535 height 24
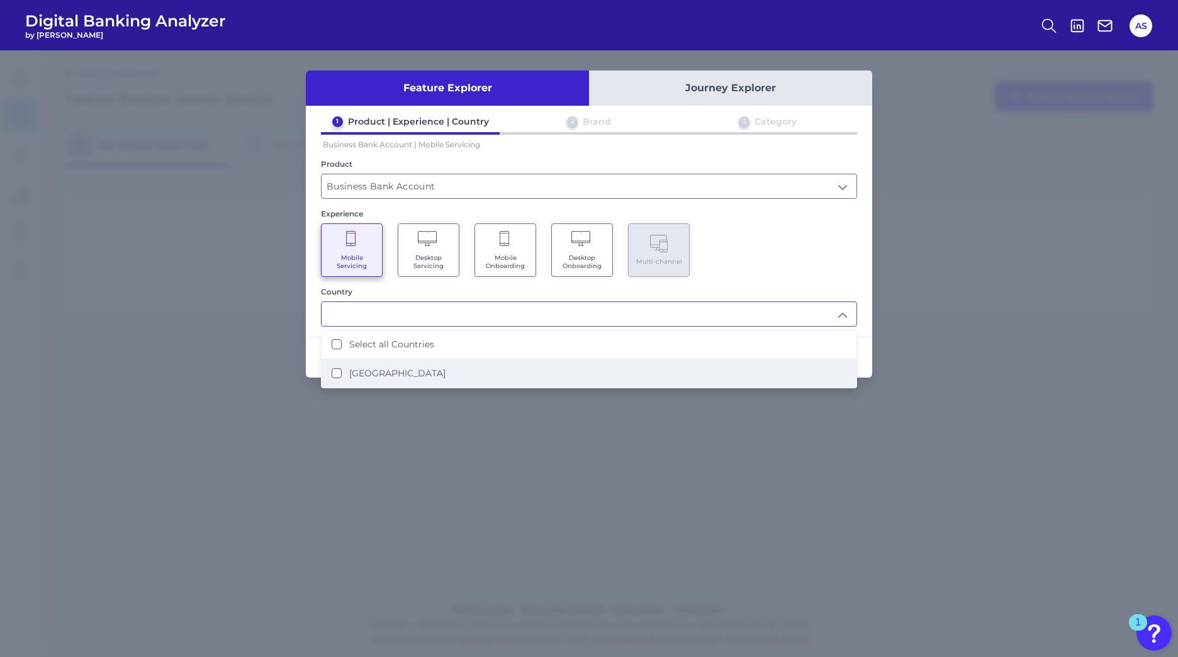
click at [337, 373] on States "[GEOGRAPHIC_DATA]" at bounding box center [337, 373] width 10 height 10
type input "Select all Countries"
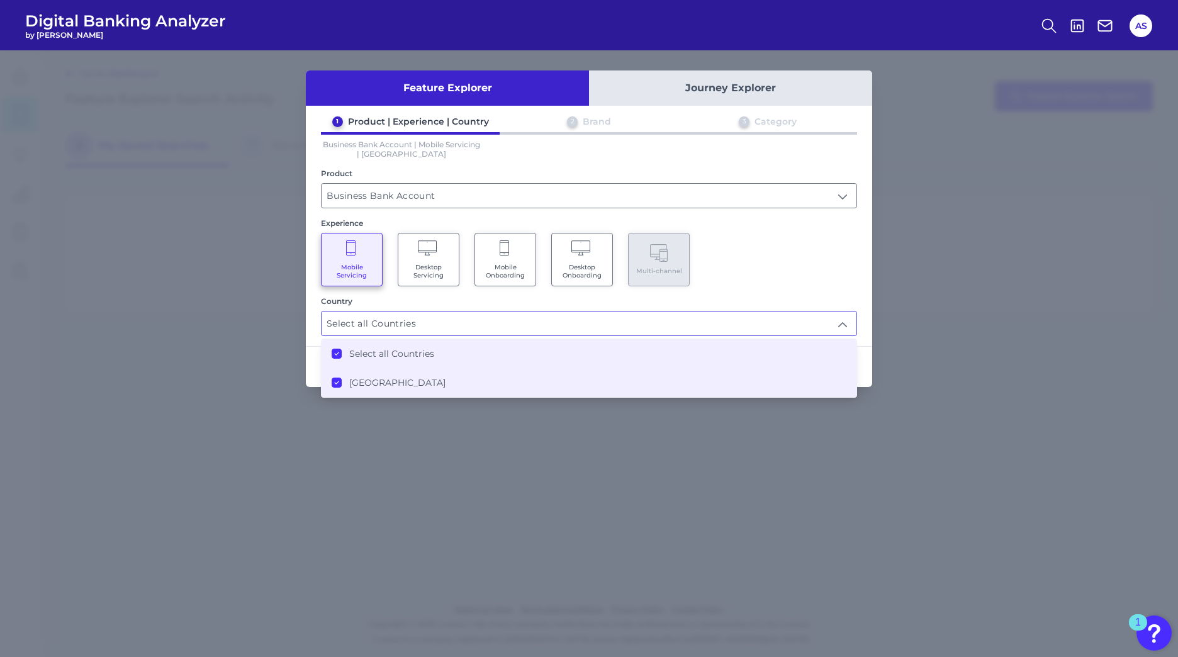
click at [733, 247] on div "Mobile Servicing Desktop Servicing Mobile Onboarding Desktop Onboarding Multi-c…" at bounding box center [589, 260] width 536 height 54
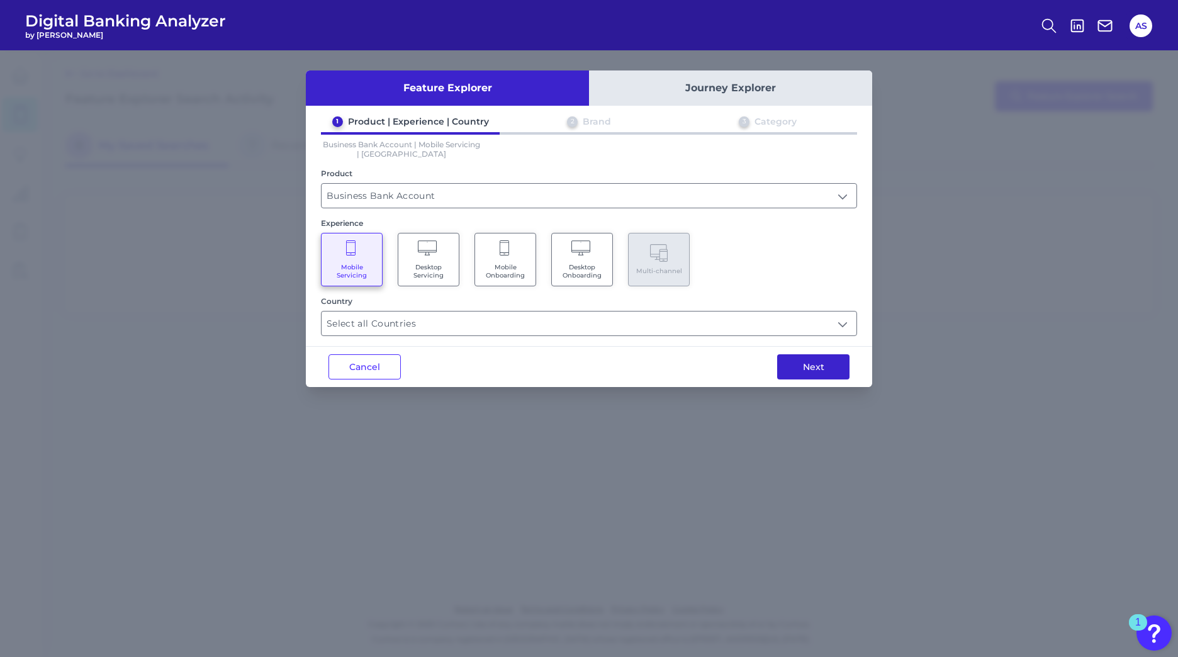
click at [823, 366] on button "Next" at bounding box center [813, 366] width 72 height 25
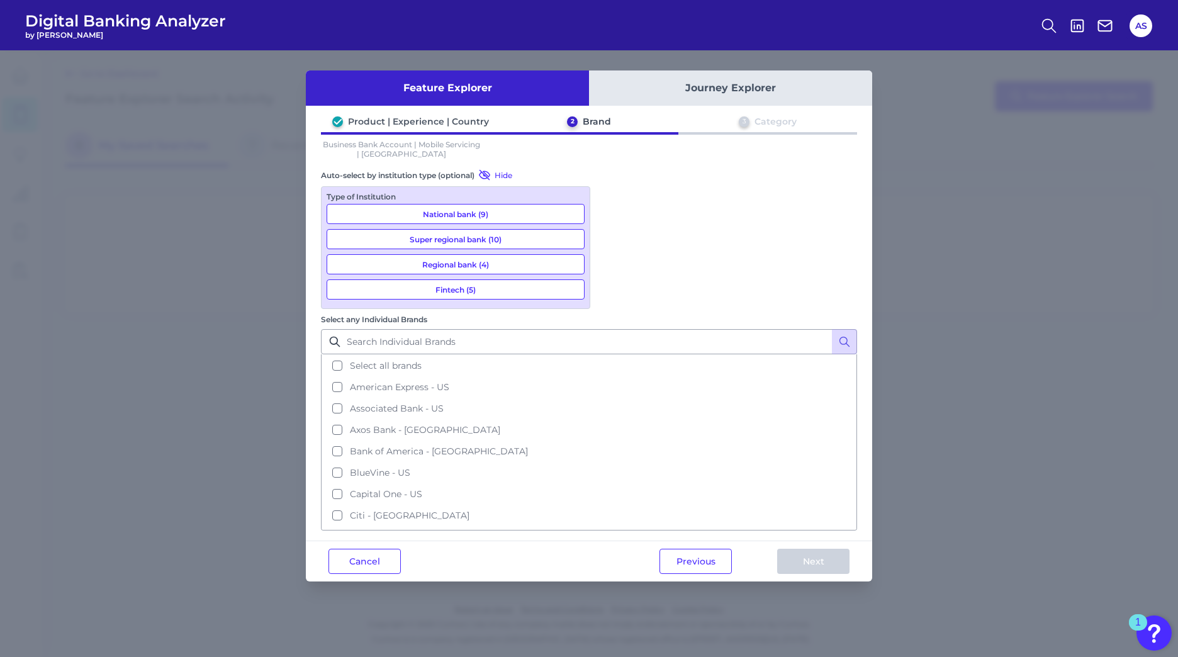
click at [505, 210] on button "National bank (9)" at bounding box center [456, 214] width 258 height 20
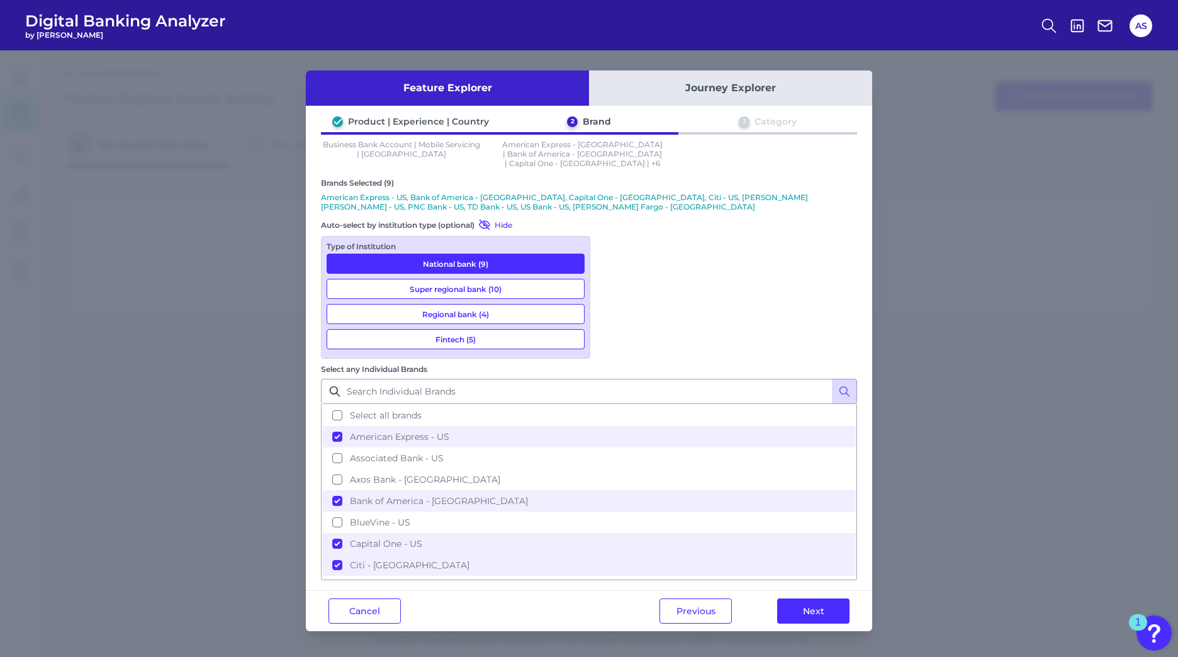
click at [497, 279] on button "Super regional bank (10)" at bounding box center [456, 289] width 258 height 20
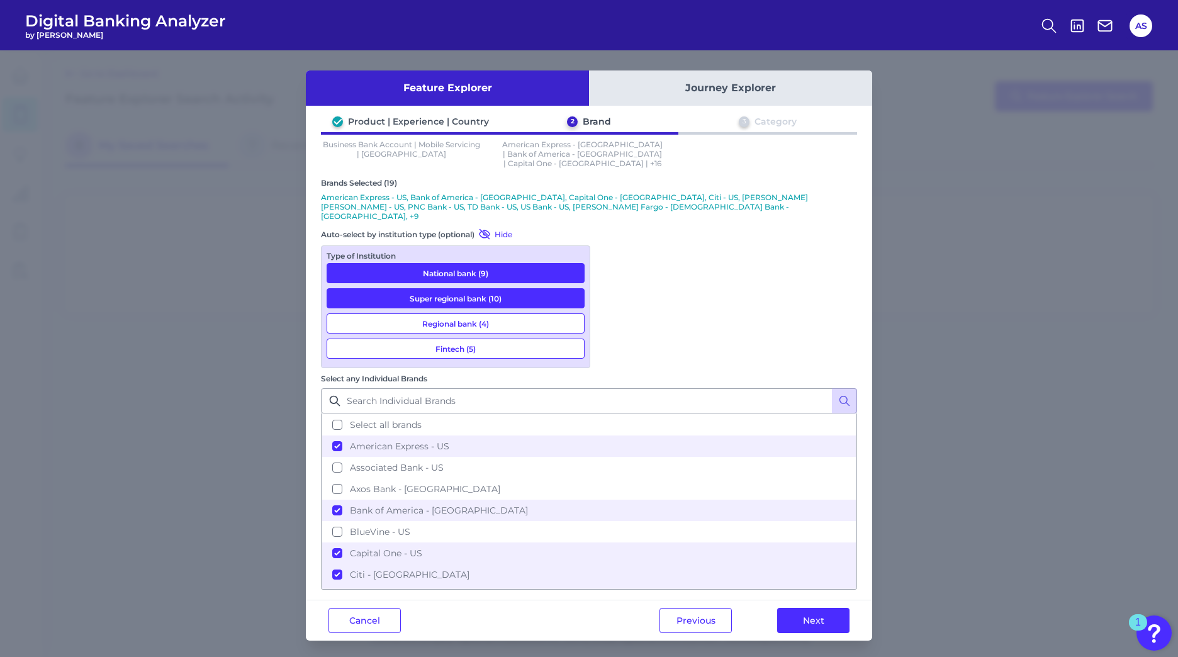
drag, startPoint x: 509, startPoint y: 303, endPoint x: 514, endPoint y: 314, distance: 11.6
click at [511, 314] on button "Regional bank (4)" at bounding box center [456, 324] width 258 height 20
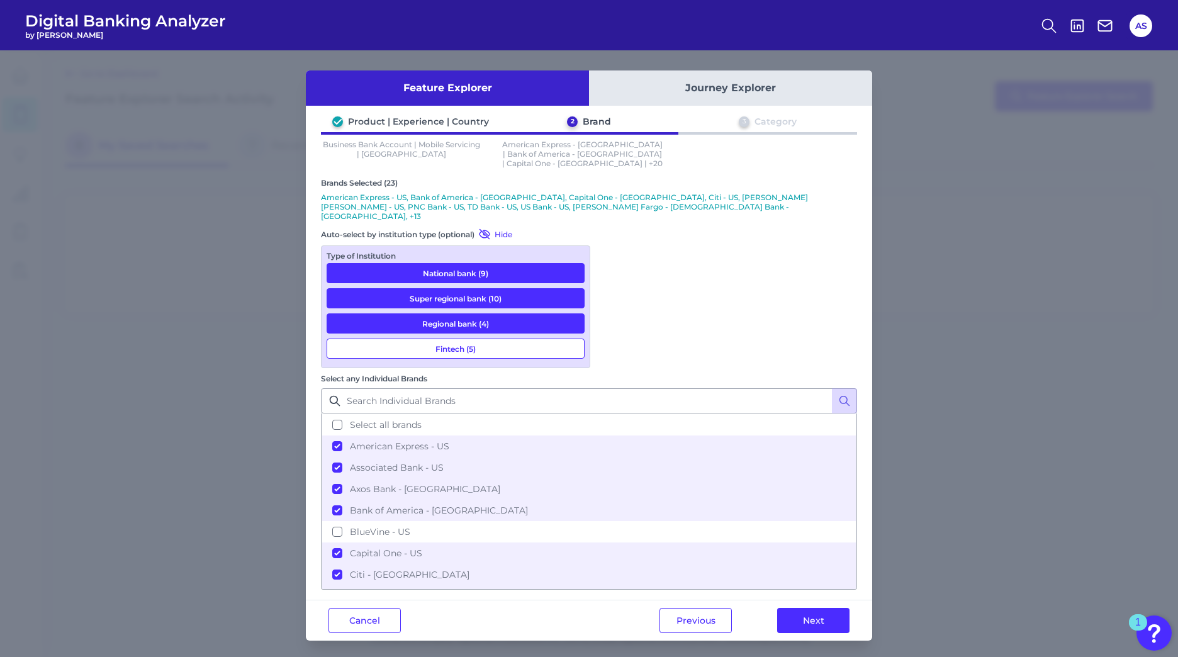
click at [515, 339] on button "Fintech (5)" at bounding box center [456, 349] width 258 height 20
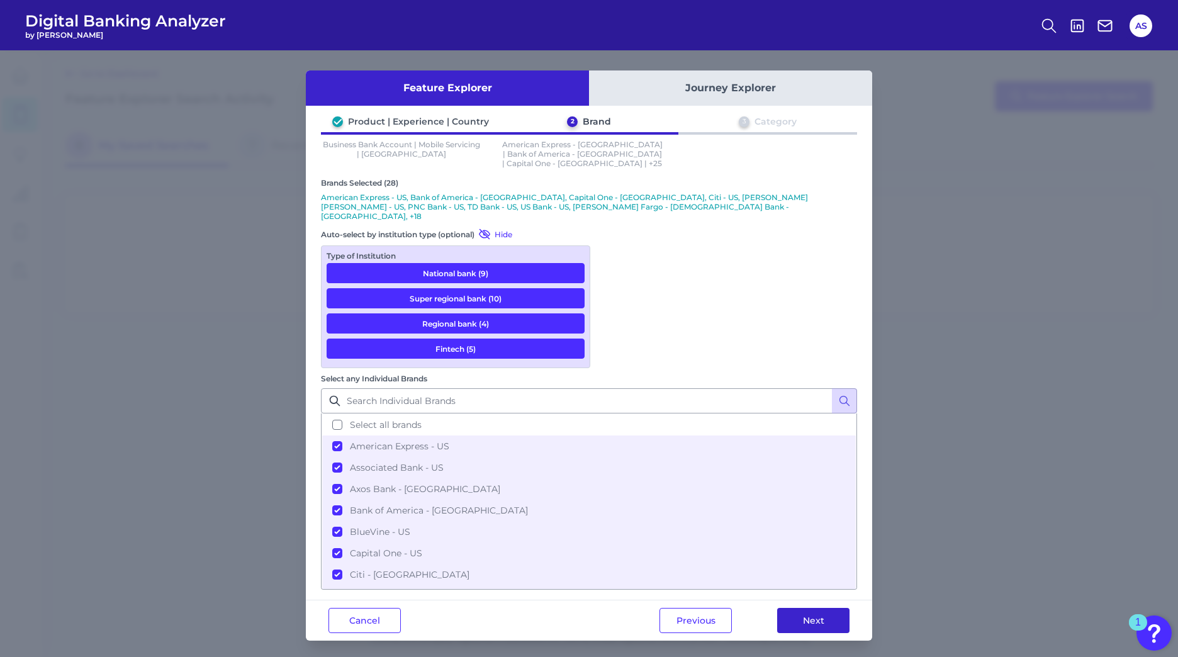
click at [821, 608] on button "Next" at bounding box center [813, 620] width 72 height 25
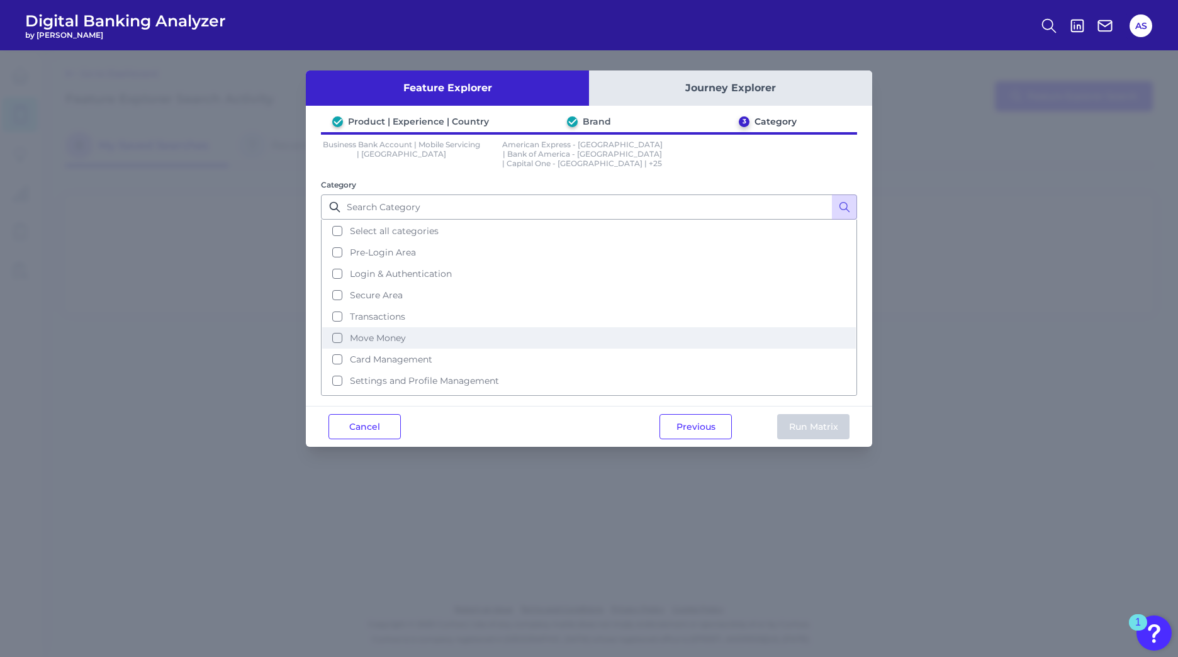
click at [334, 327] on button "Move Money" at bounding box center [589, 337] width 534 height 21
click at [808, 417] on button "Run Matrix" at bounding box center [813, 426] width 72 height 25
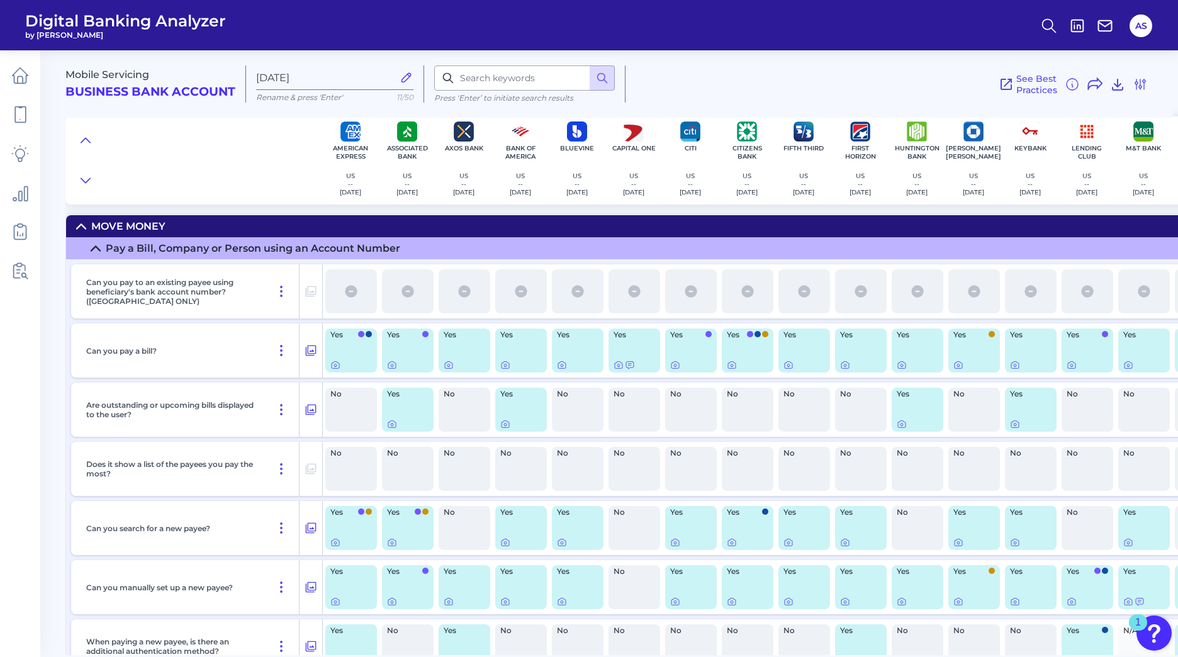
click at [91, 247] on icon at bounding box center [96, 249] width 10 height 10
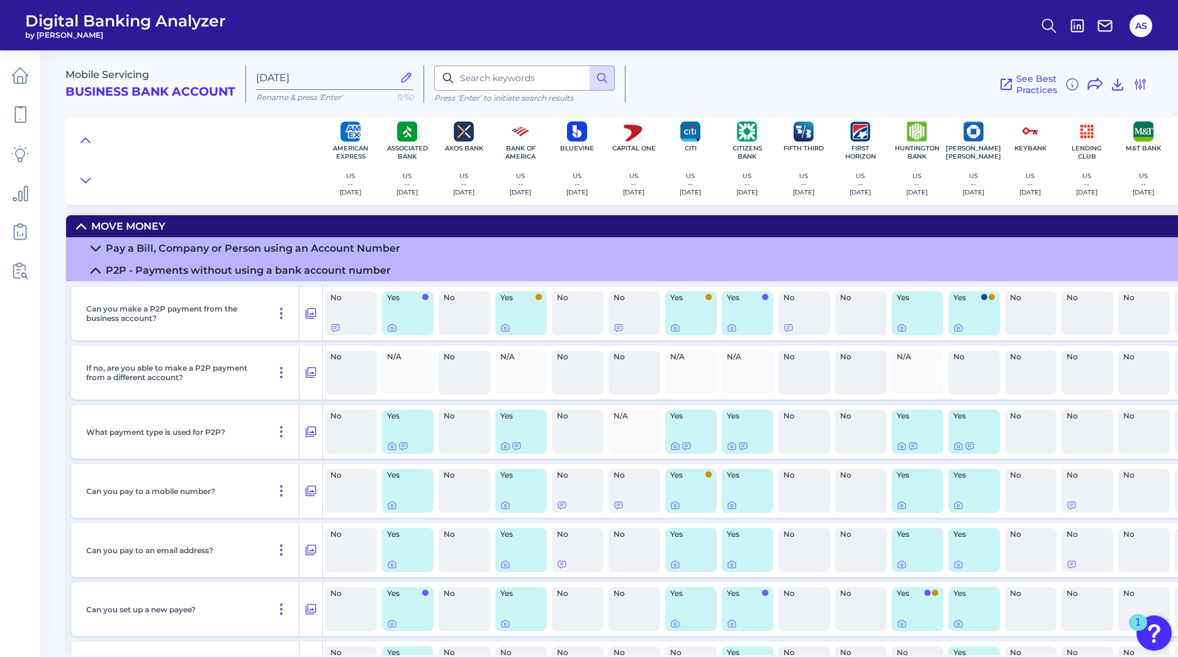
click at [91, 271] on icon at bounding box center [96, 271] width 10 height 10
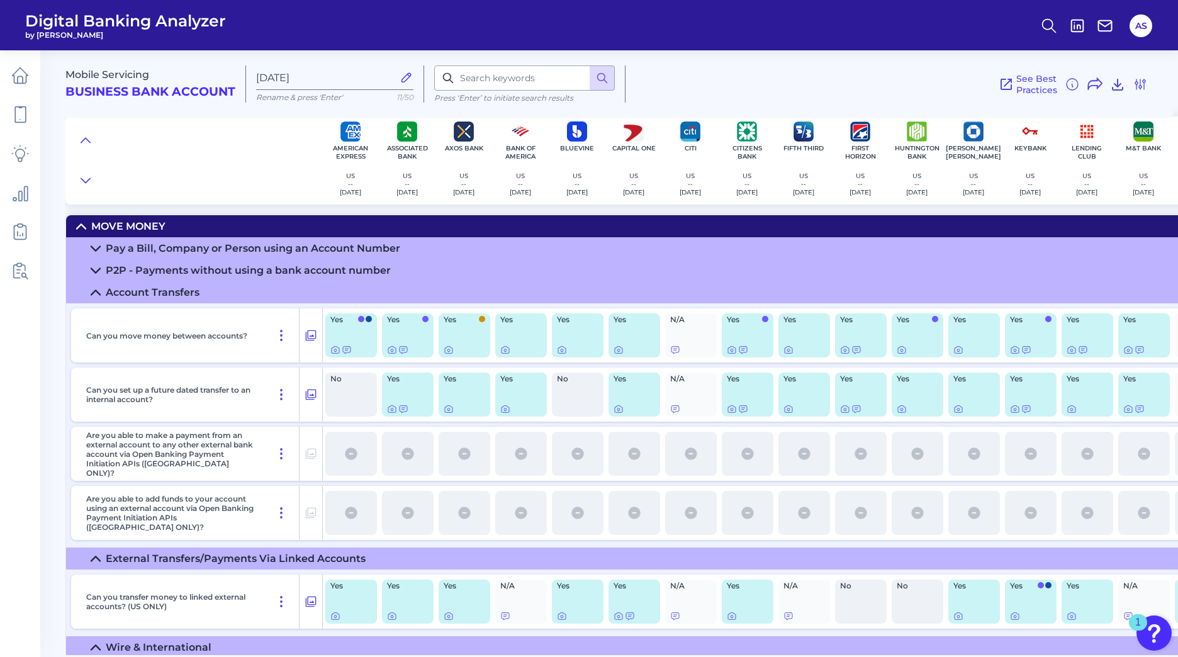
click at [93, 290] on icon at bounding box center [96, 293] width 10 height 10
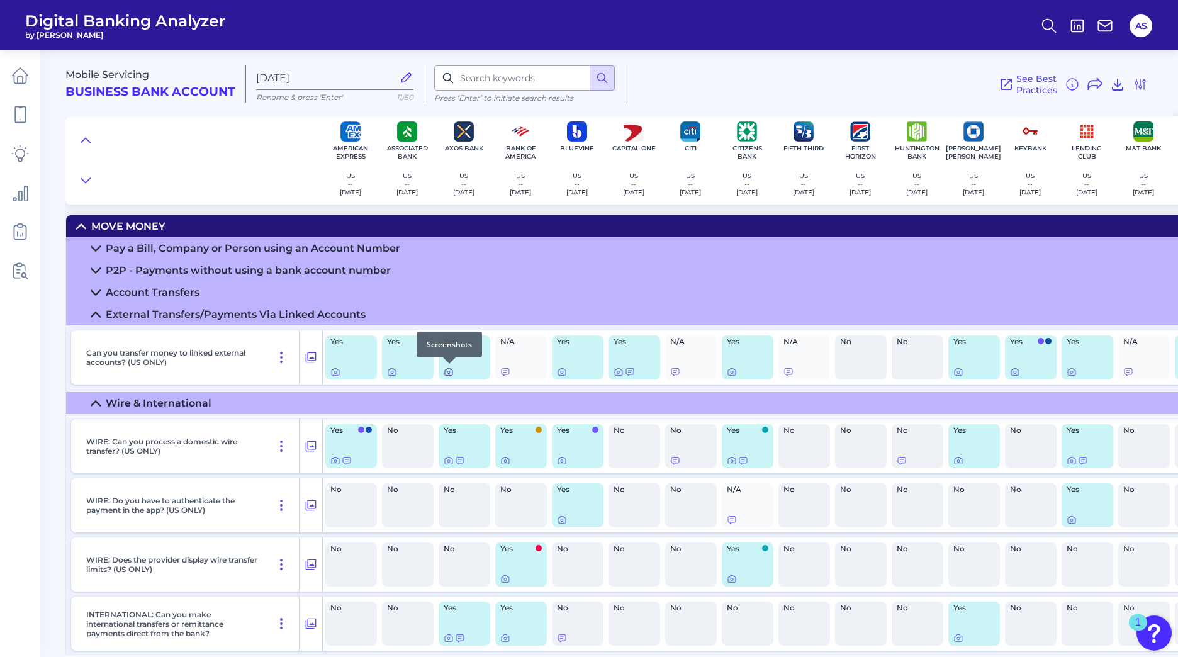
click at [447, 371] on icon at bounding box center [449, 372] width 10 height 10
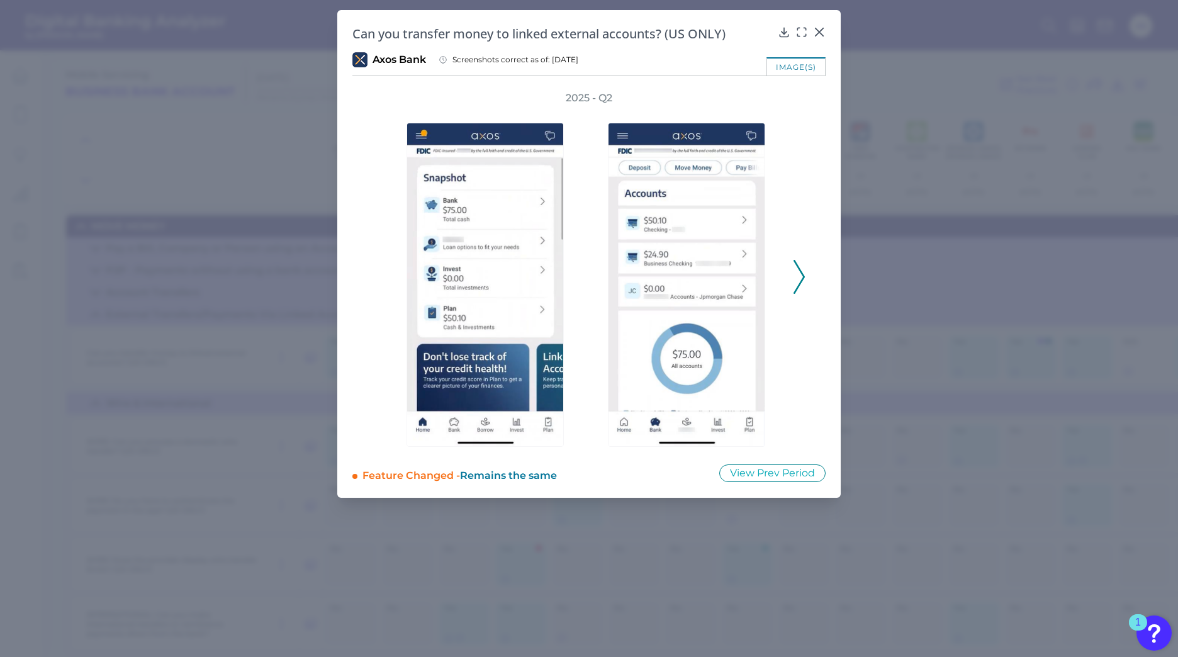
click at [796, 280] on icon at bounding box center [799, 277] width 11 height 34
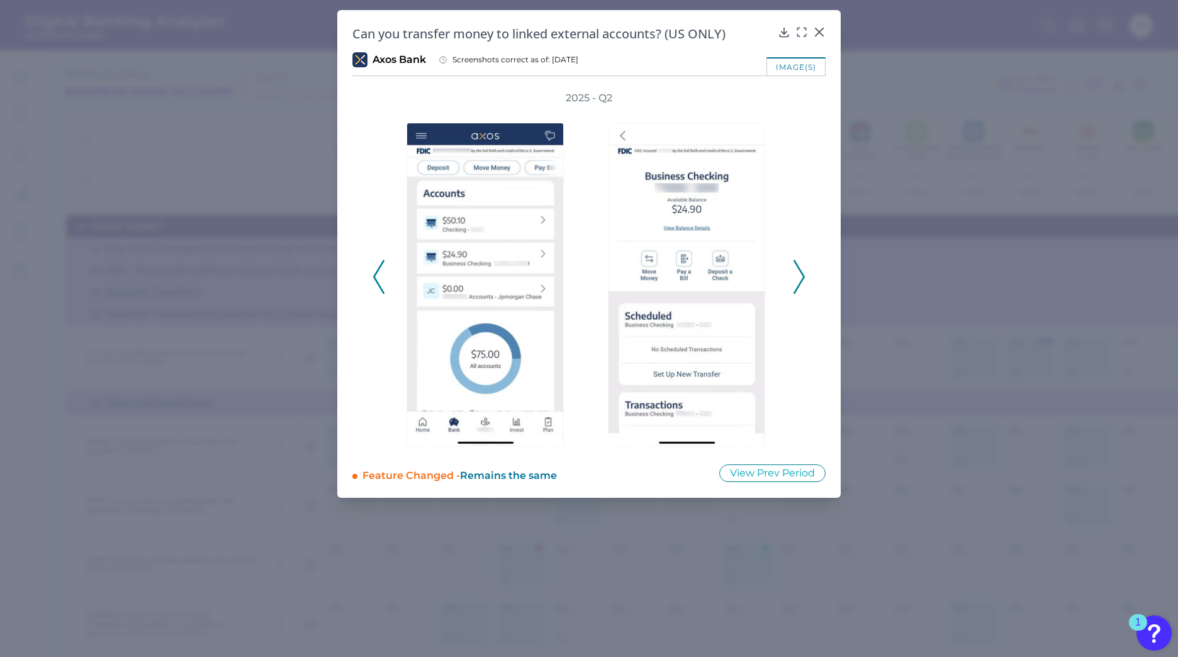
click at [796, 280] on icon at bounding box center [799, 277] width 11 height 34
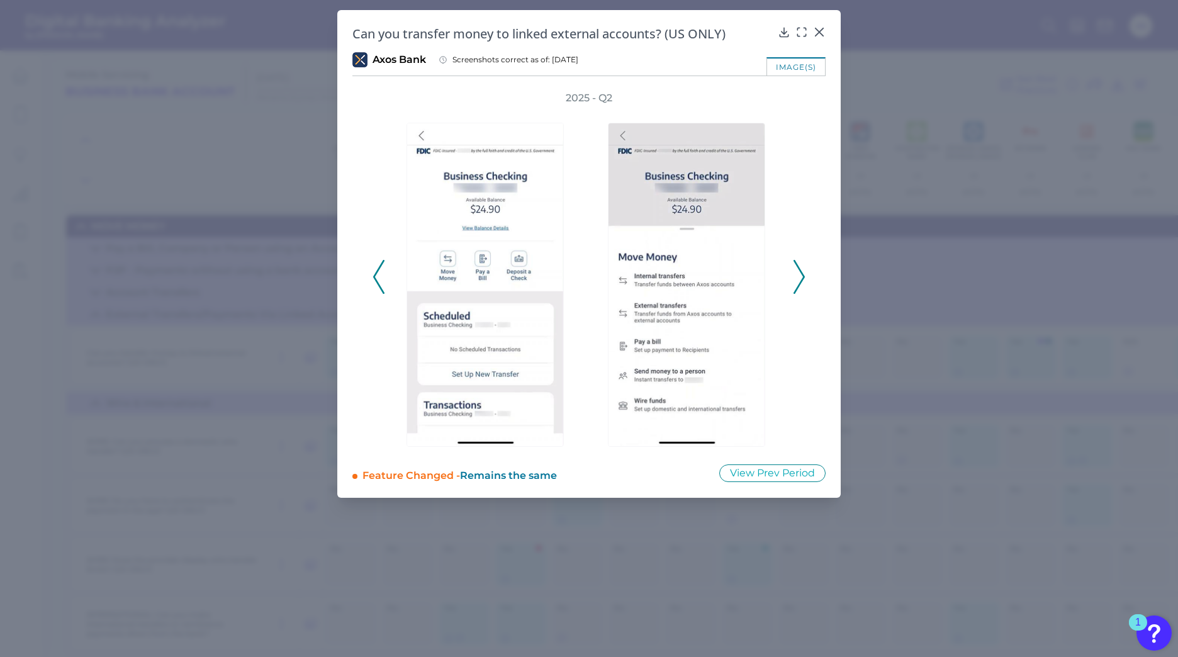
click at [796, 280] on icon at bounding box center [799, 277] width 11 height 34
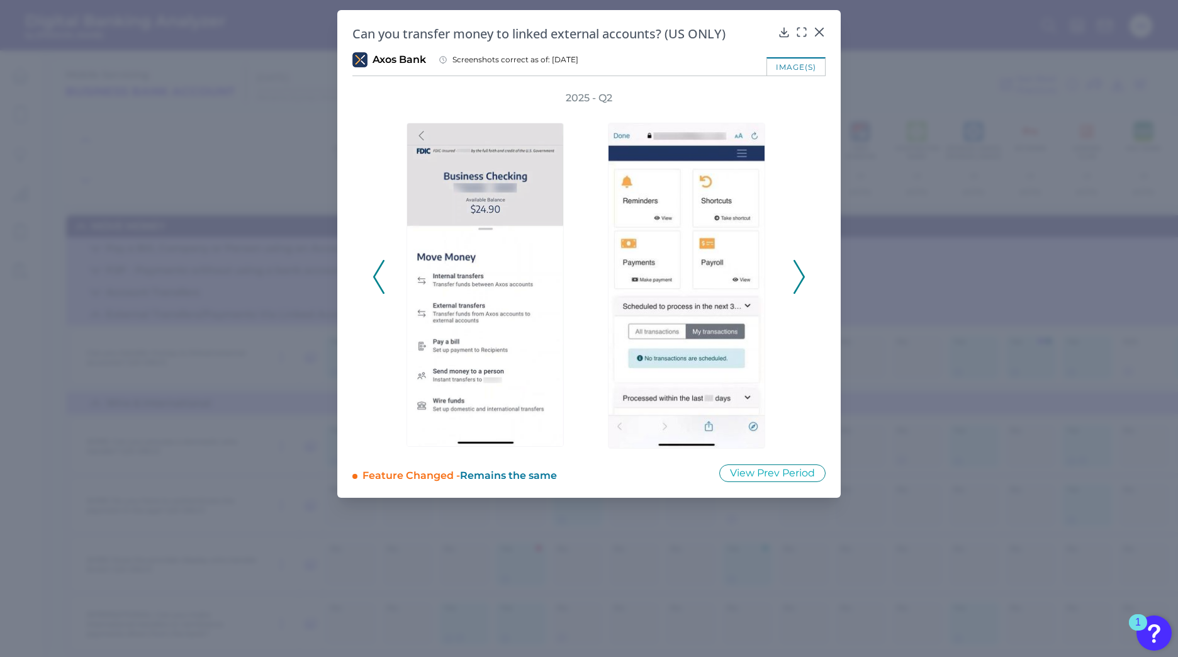
click at [796, 280] on icon at bounding box center [799, 277] width 11 height 34
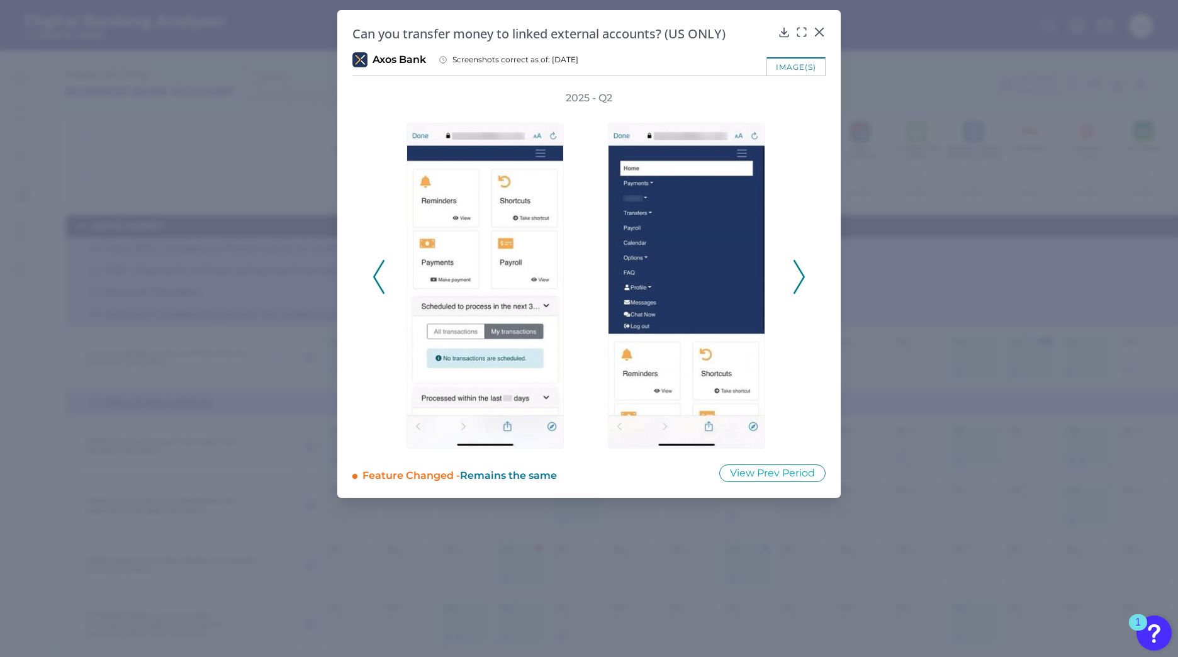
click at [796, 280] on icon at bounding box center [799, 277] width 11 height 34
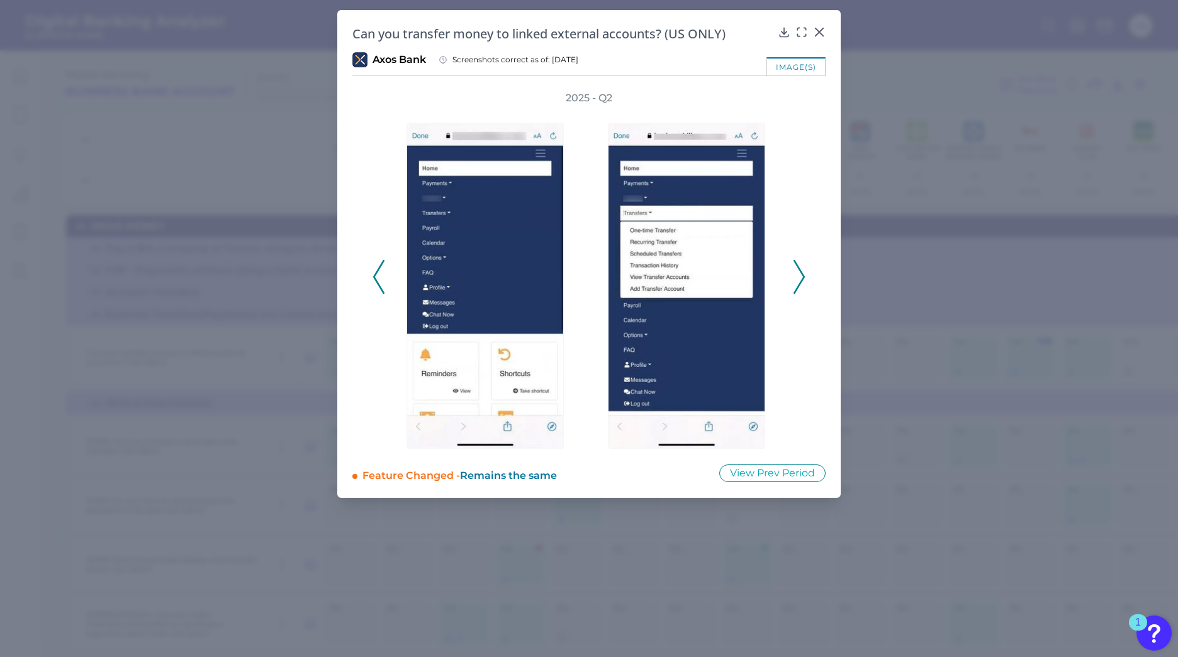
click at [796, 280] on icon at bounding box center [799, 277] width 11 height 34
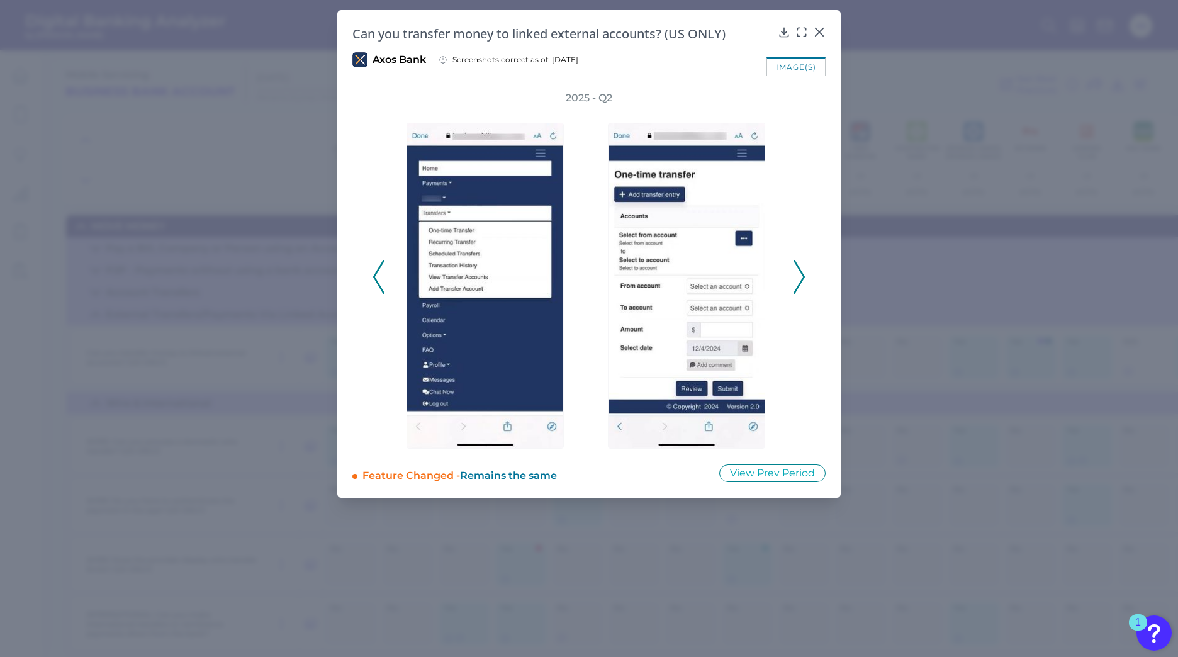
click at [796, 280] on icon at bounding box center [799, 277] width 11 height 34
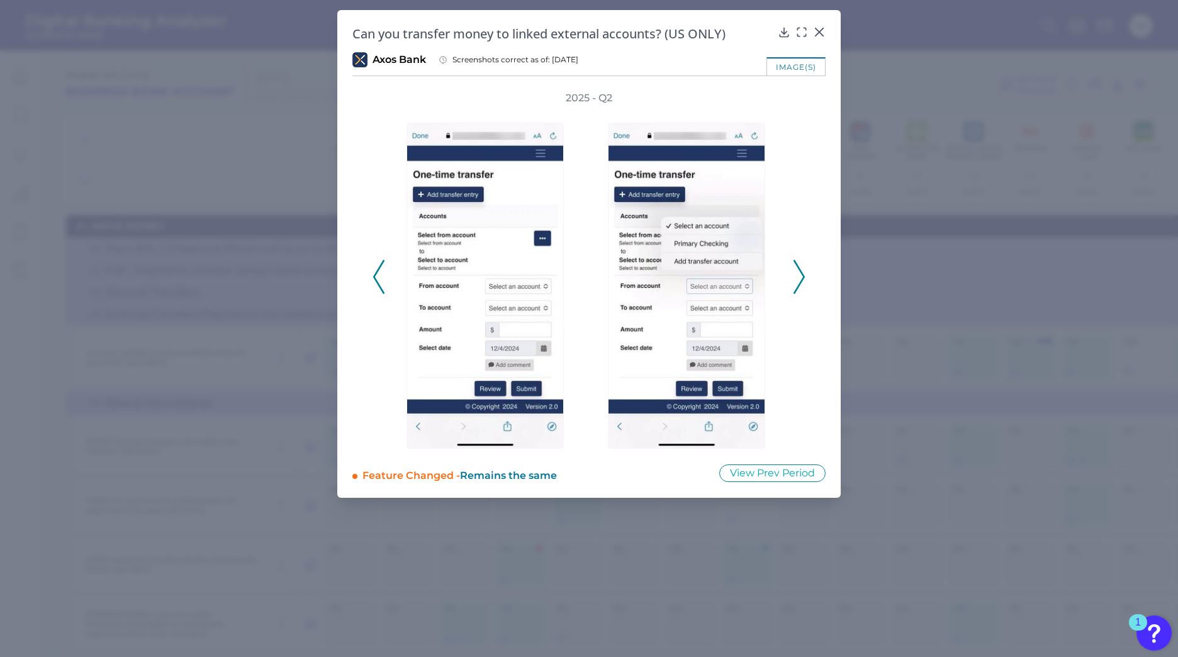
click at [796, 277] on icon at bounding box center [799, 277] width 11 height 34
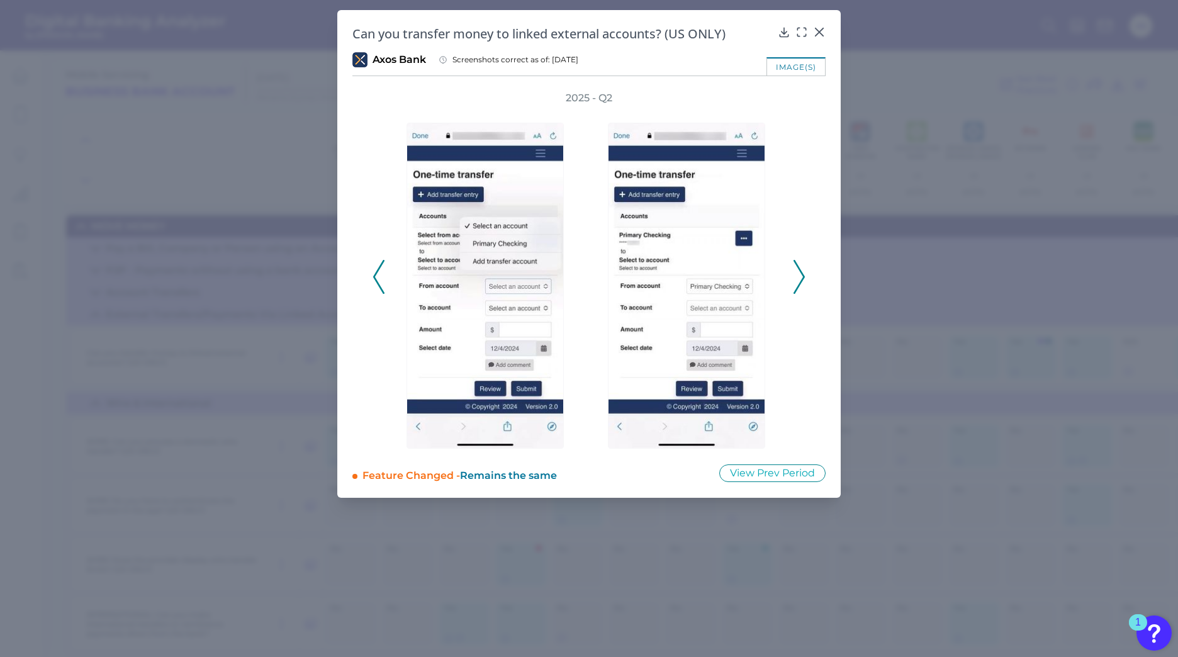
click at [796, 277] on icon at bounding box center [799, 277] width 11 height 34
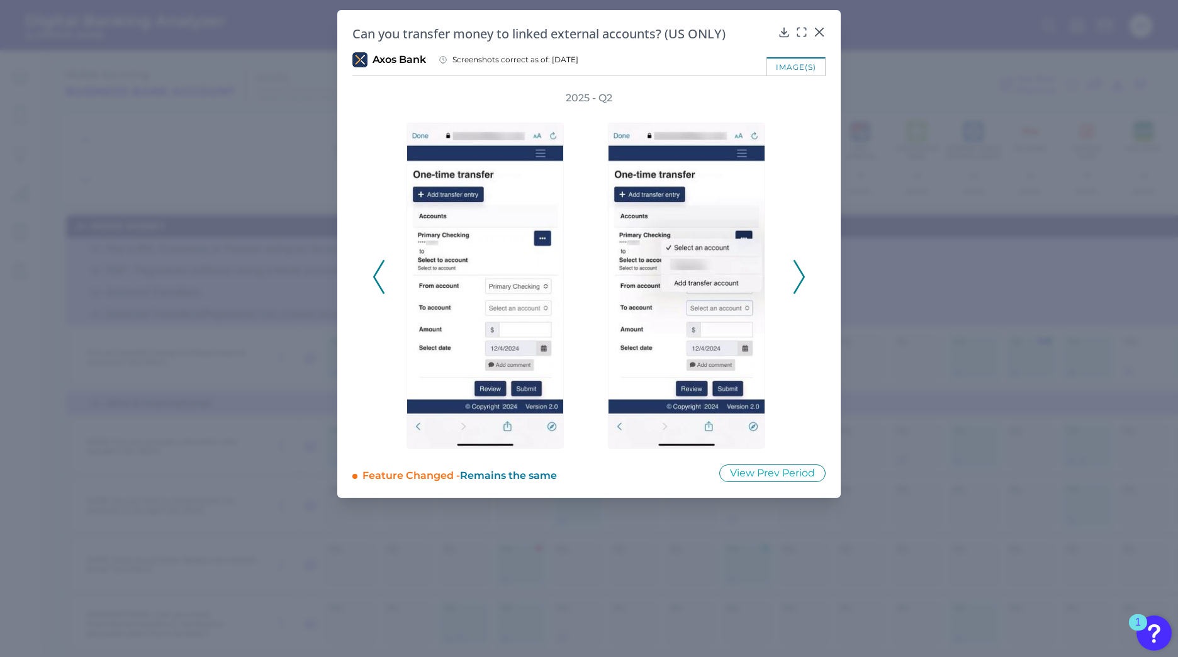
click at [796, 277] on icon at bounding box center [799, 277] width 11 height 34
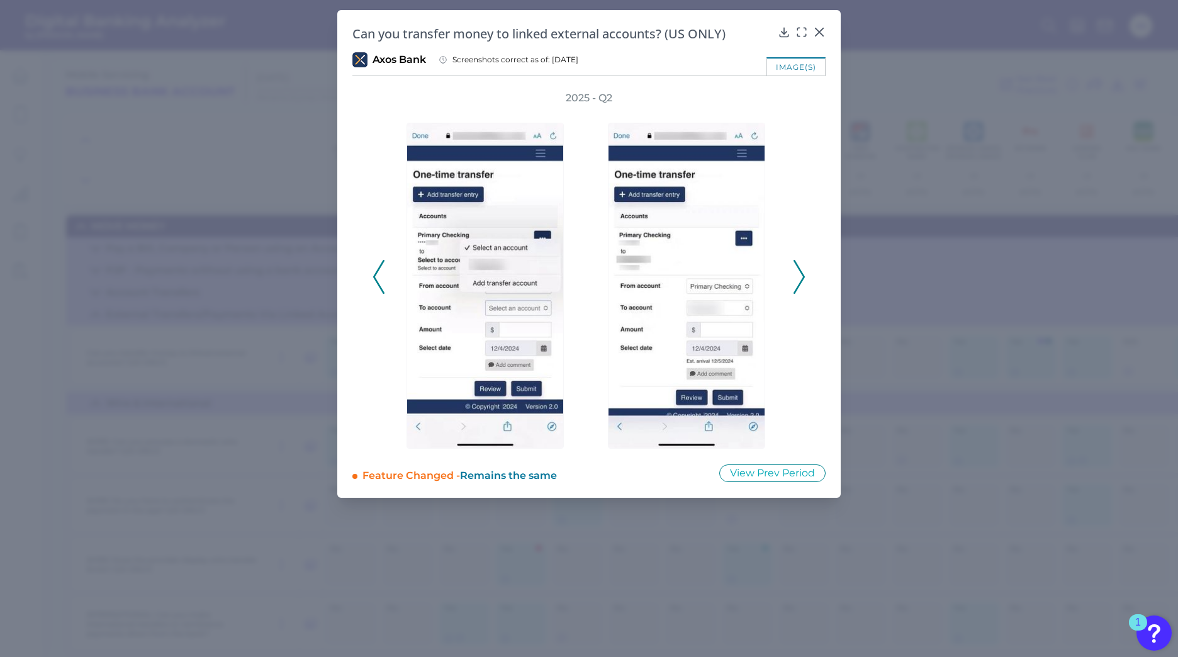
click at [796, 277] on icon at bounding box center [799, 277] width 11 height 34
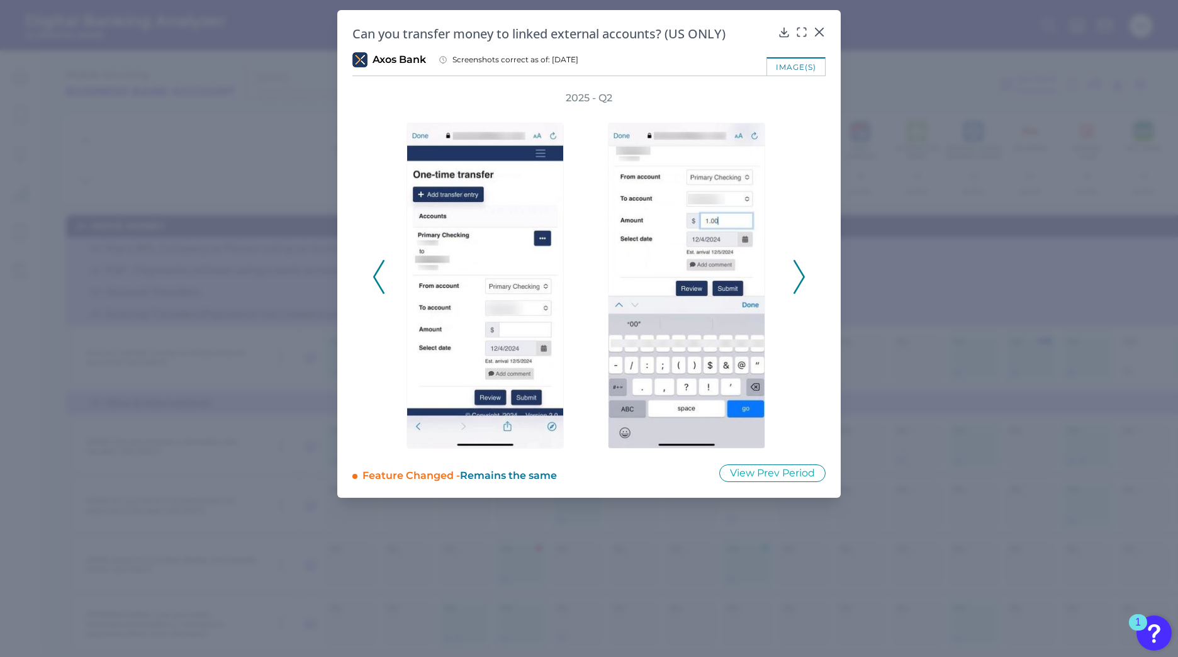
click at [796, 277] on icon at bounding box center [799, 277] width 11 height 34
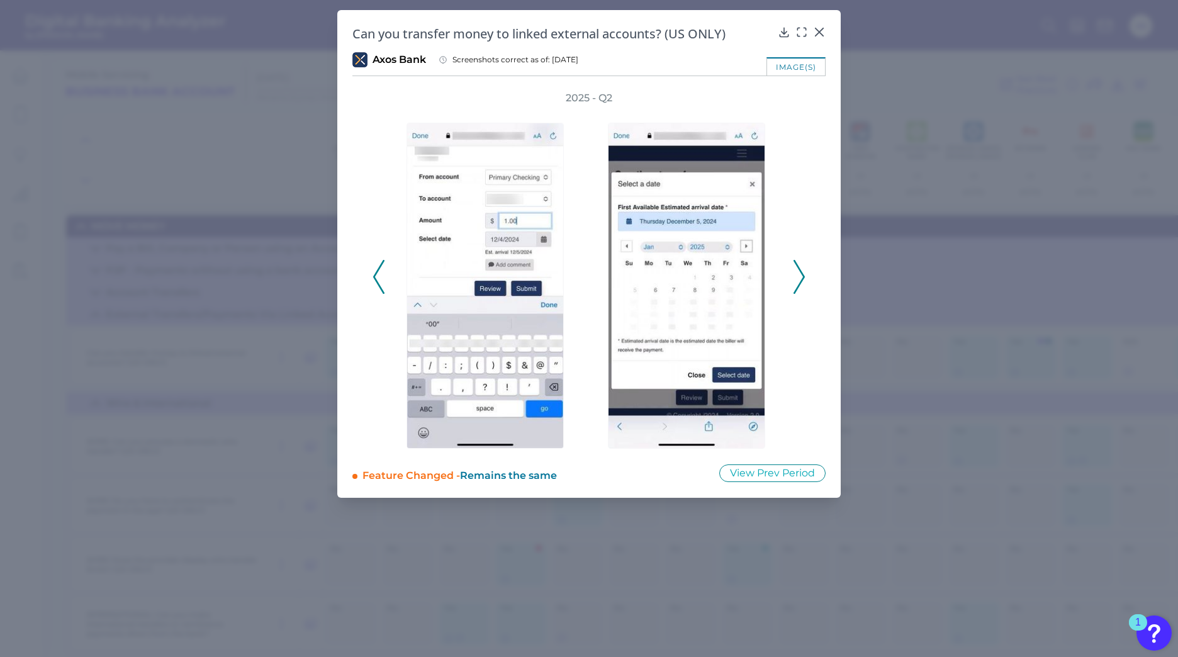
click at [796, 277] on icon at bounding box center [799, 277] width 11 height 34
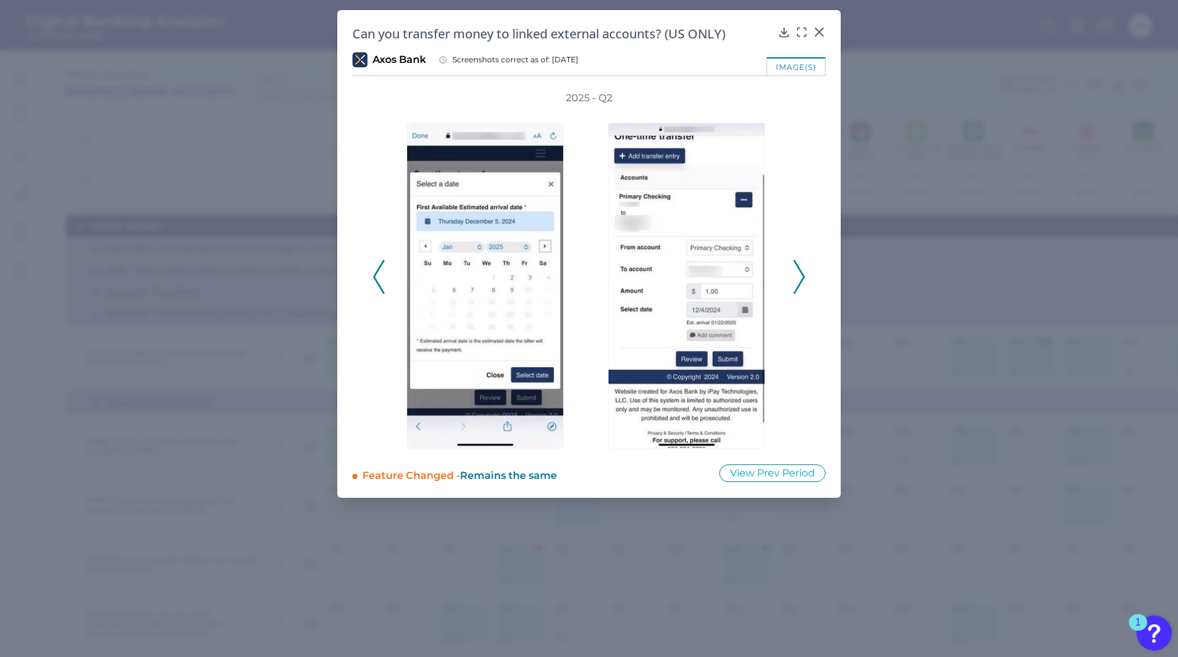
click at [796, 277] on icon at bounding box center [799, 277] width 11 height 34
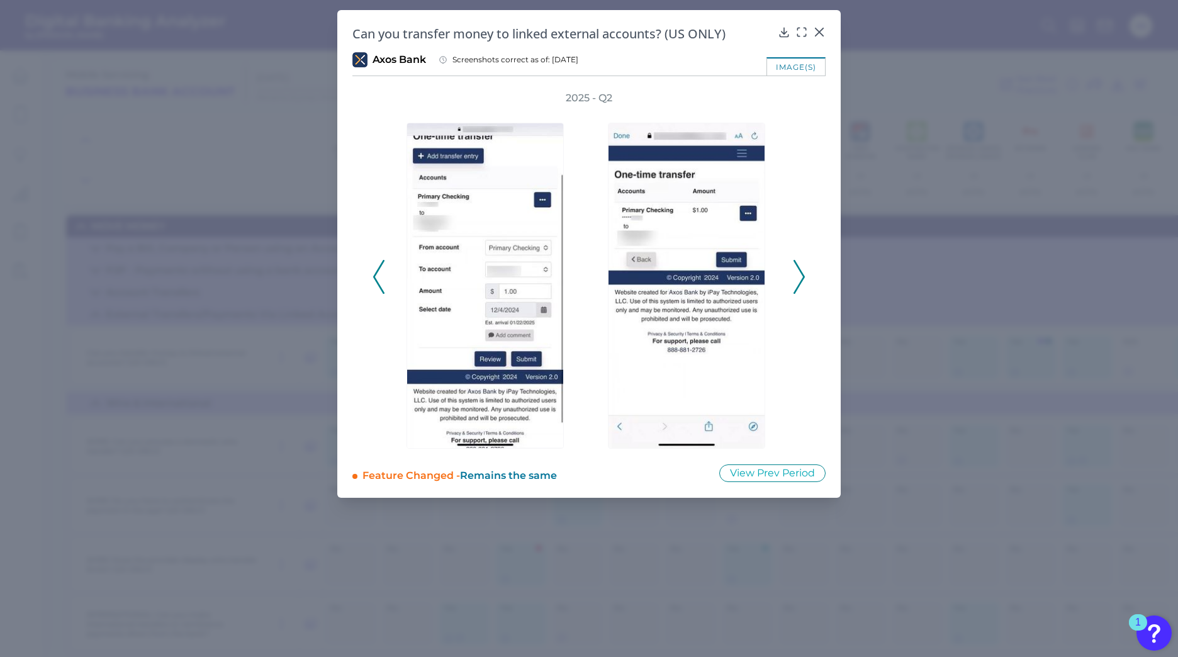
click at [796, 277] on icon at bounding box center [799, 277] width 11 height 34
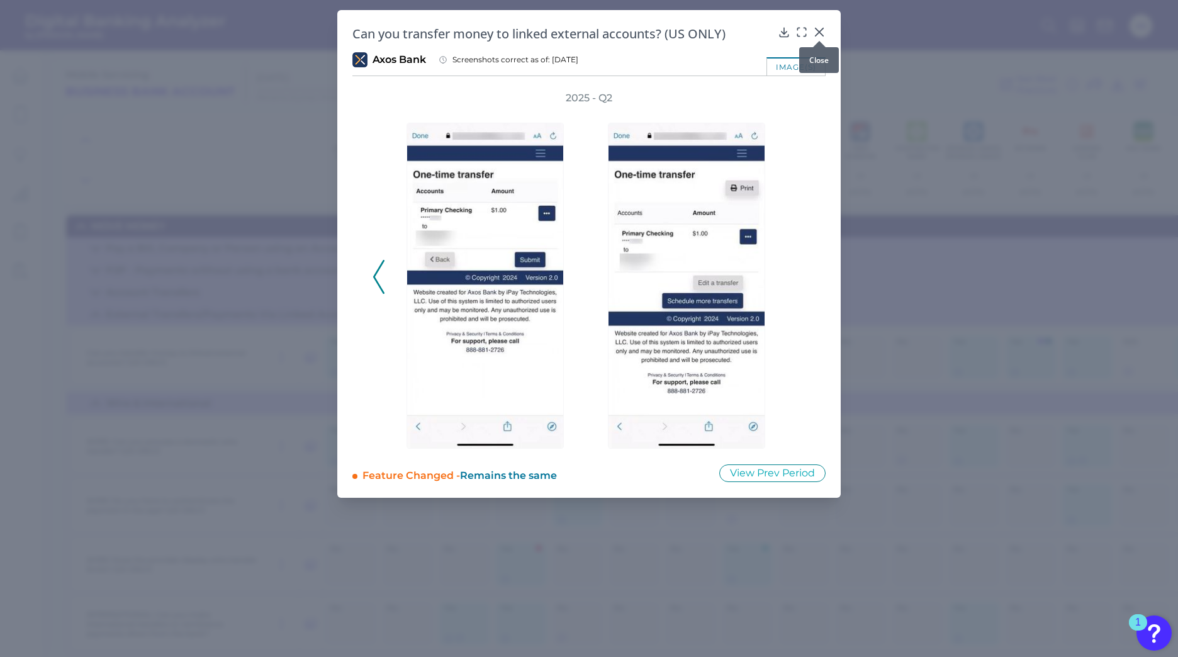
click at [818, 33] on icon at bounding box center [819, 32] width 13 height 13
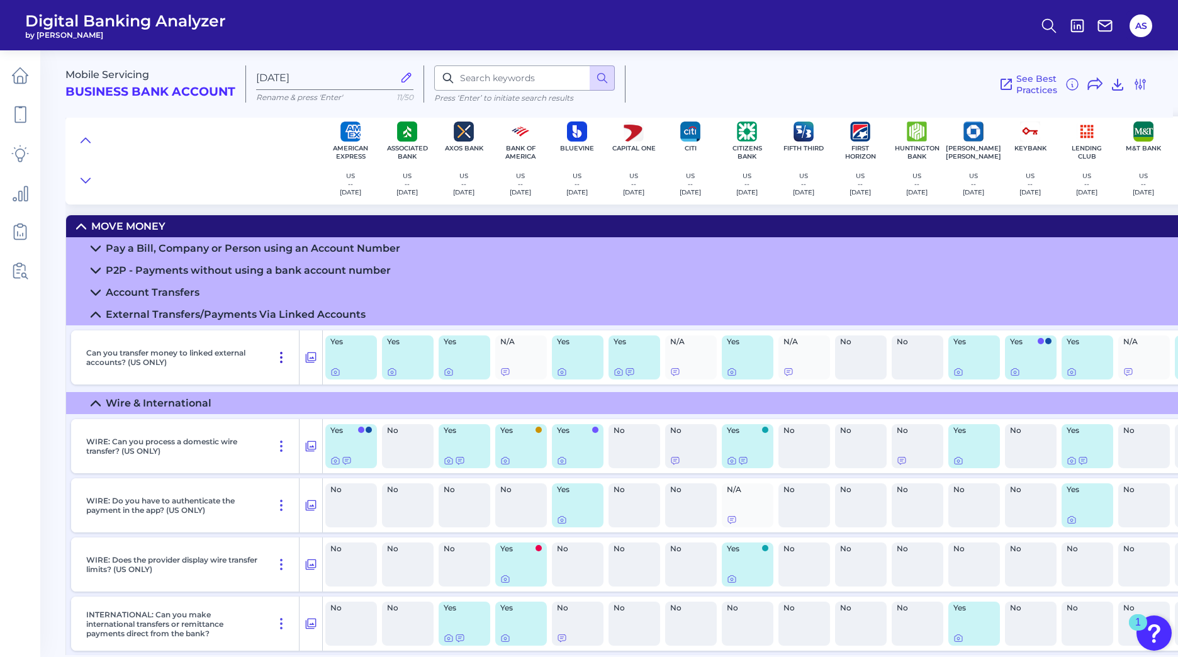
click at [281, 353] on icon at bounding box center [281, 358] width 1 height 10
click at [280, 356] on icon at bounding box center [281, 357] width 15 height 15
click at [630, 371] on icon at bounding box center [630, 372] width 10 height 10
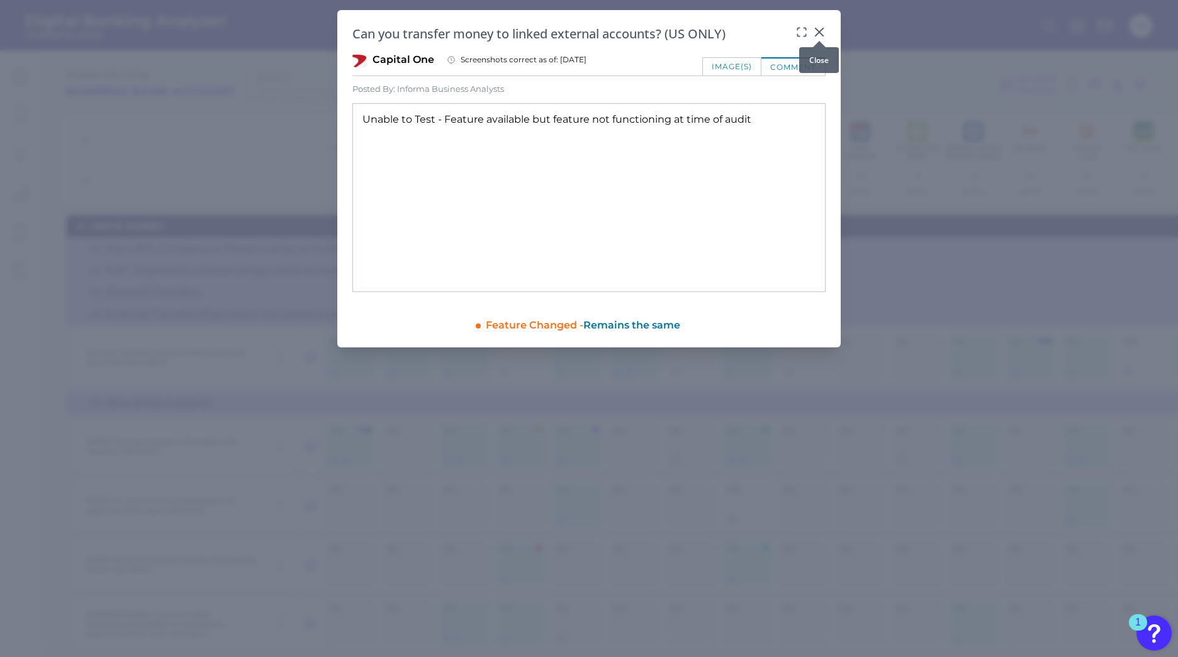
click at [817, 30] on icon at bounding box center [820, 32] width 8 height 8
